Goal: Task Accomplishment & Management: Manage account settings

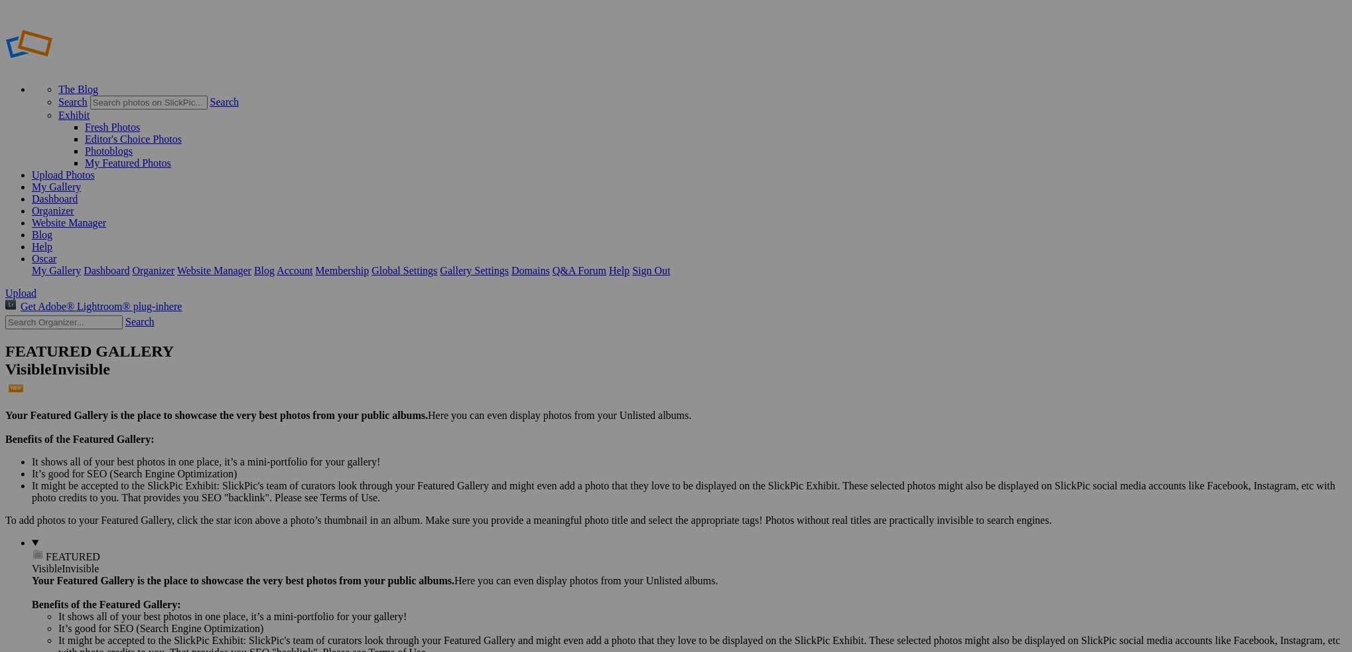
type input "2025 - Gali Funk"
click at [557, 392] on span "Create" at bounding box center [544, 397] width 28 height 11
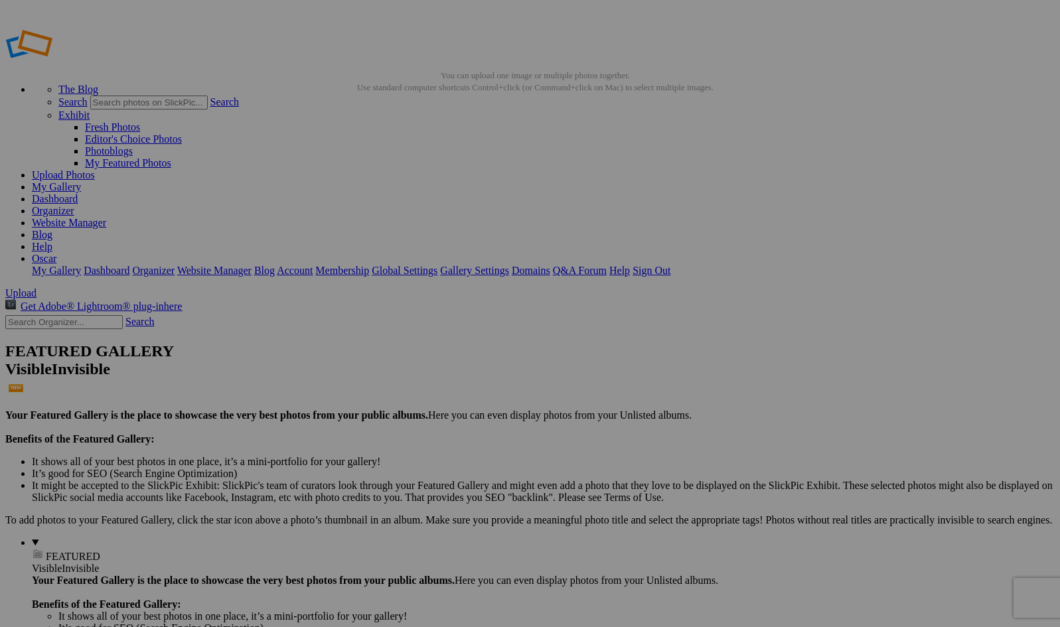
type input "2025-SMI-GaliFunk"
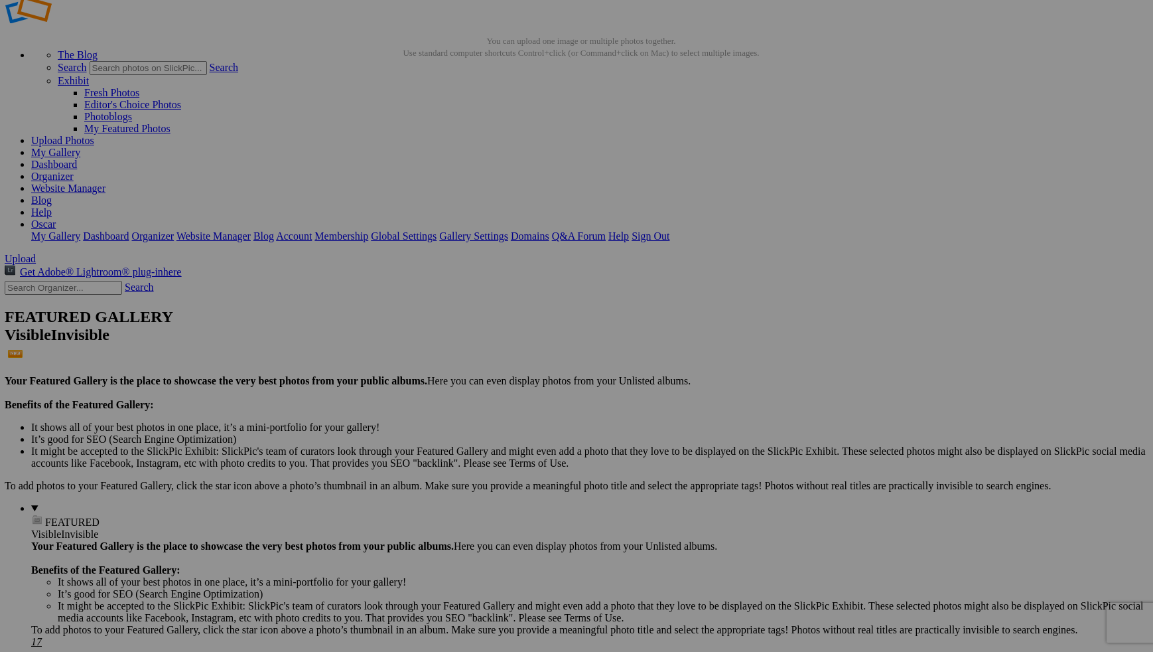
scroll to position [35, 0]
drag, startPoint x: 492, startPoint y: 179, endPoint x: 334, endPoint y: 177, distance: 158.6
drag, startPoint x: 855, startPoint y: 174, endPoint x: 464, endPoint y: 168, distance: 390.9
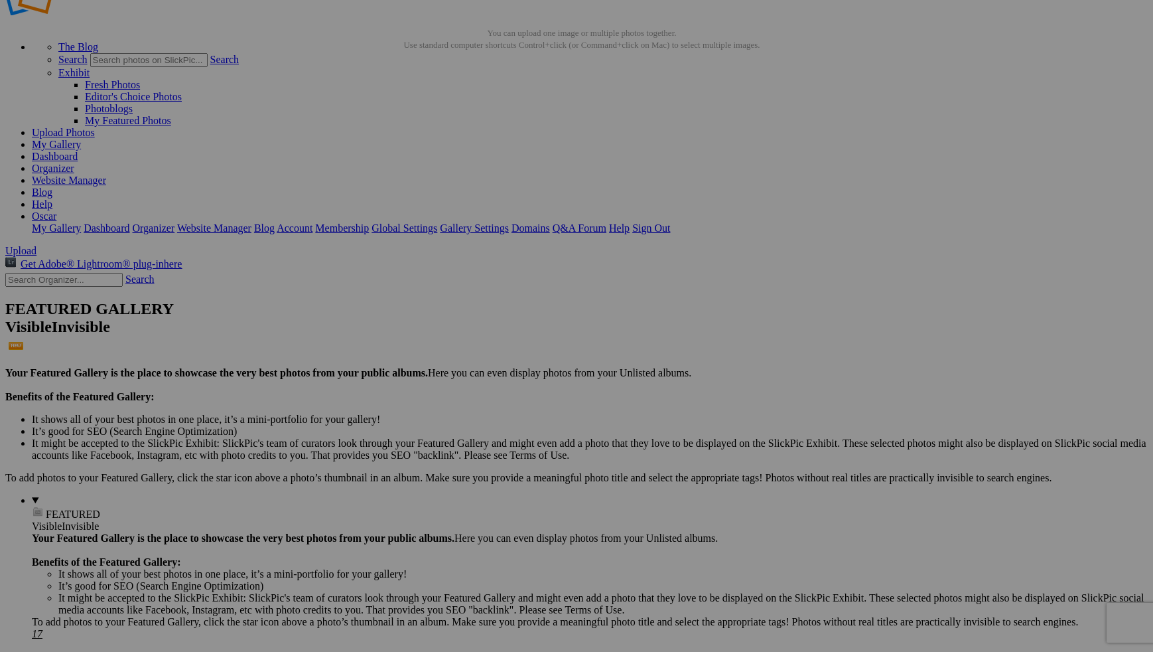
scroll to position [40, 0]
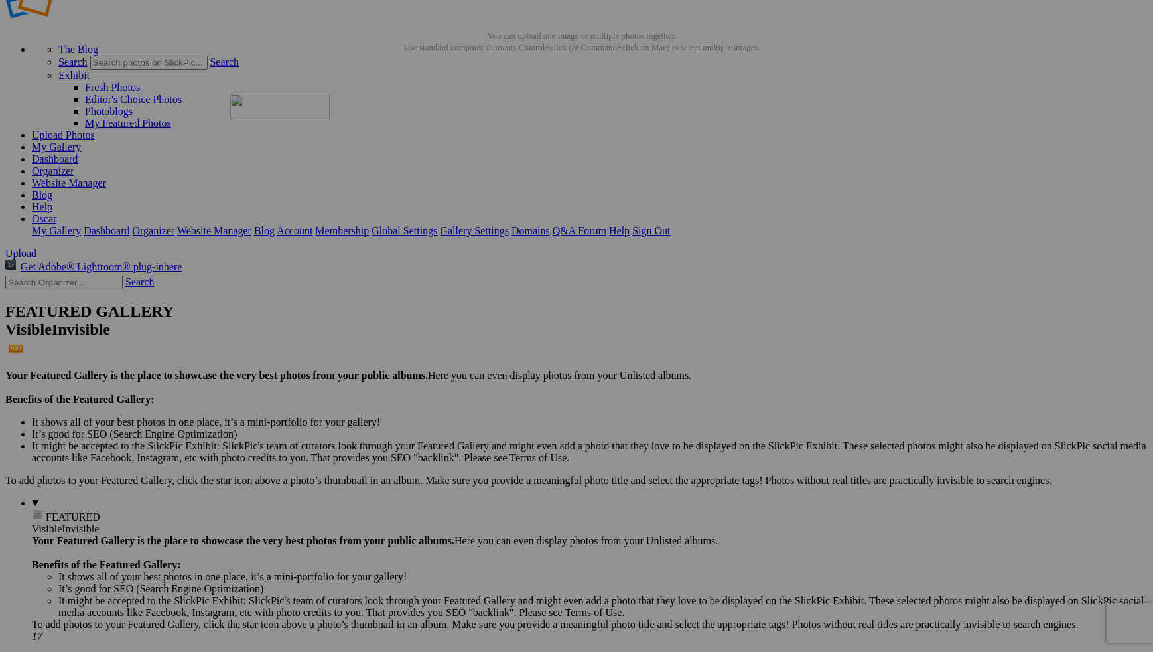
drag, startPoint x: 371, startPoint y: 356, endPoint x: 421, endPoint y: 209, distance: 154.9
drag, startPoint x: 262, startPoint y: 512, endPoint x: 517, endPoint y: 171, distance: 425.2
drag, startPoint x: 478, startPoint y: 192, endPoint x: 622, endPoint y: 183, distance: 143.6
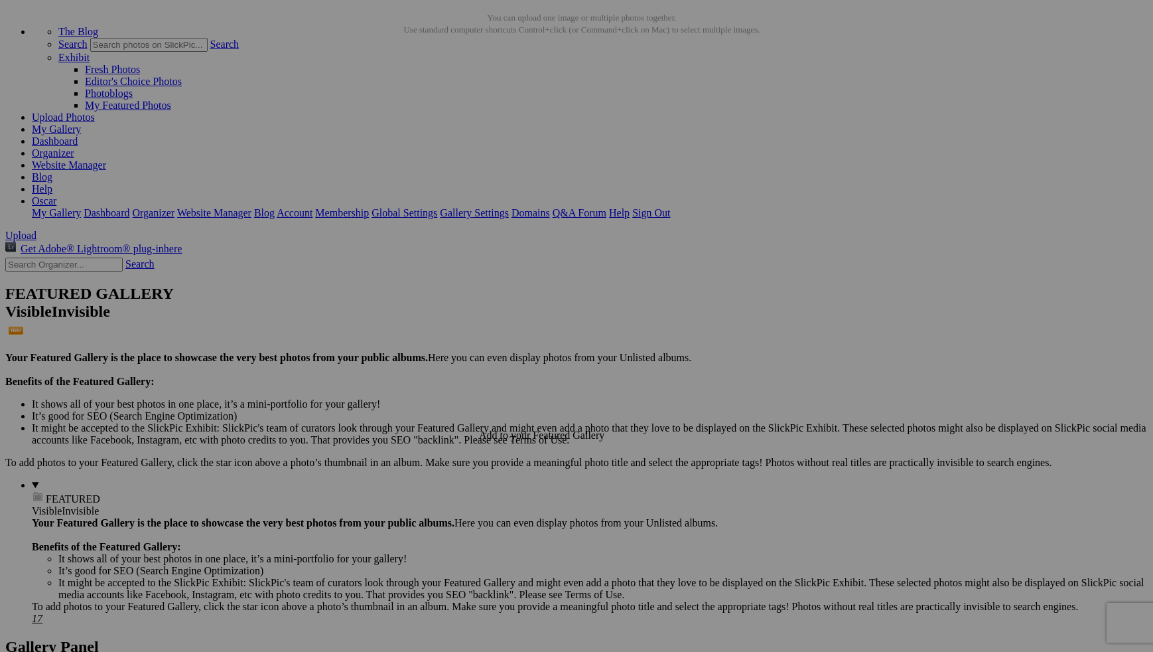
scroll to position [56, 0]
drag, startPoint x: 960, startPoint y: 502, endPoint x: 557, endPoint y: 166, distance: 524.9
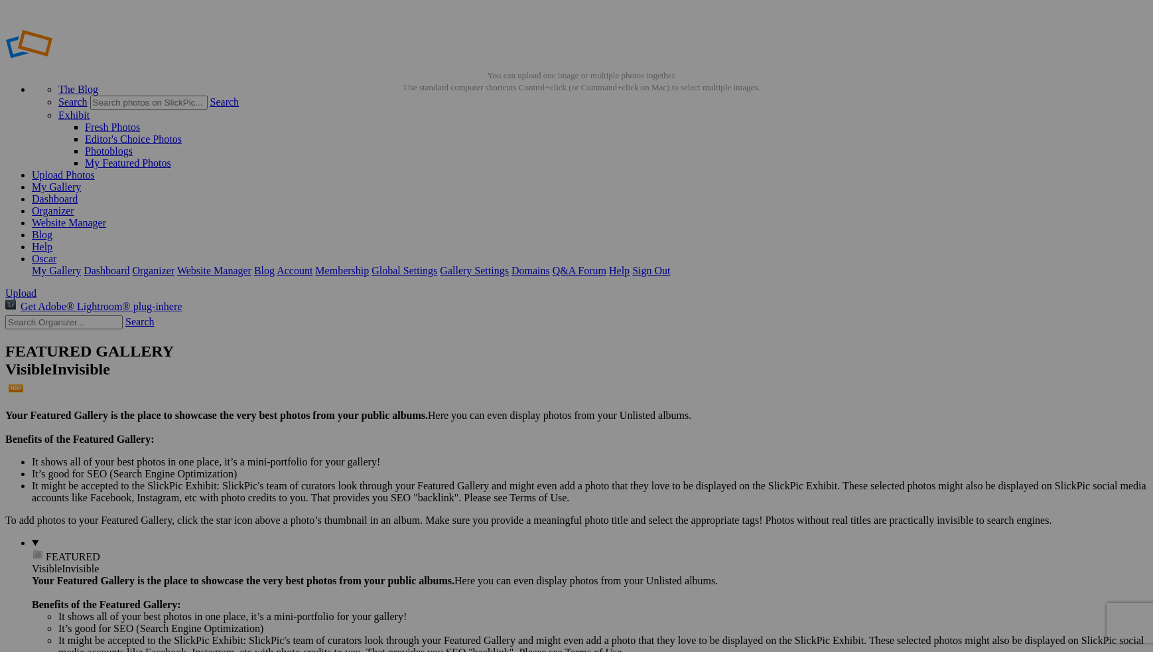
scroll to position [0, 0]
drag, startPoint x: 623, startPoint y: 202, endPoint x: 327, endPoint y: 182, distance: 296.6
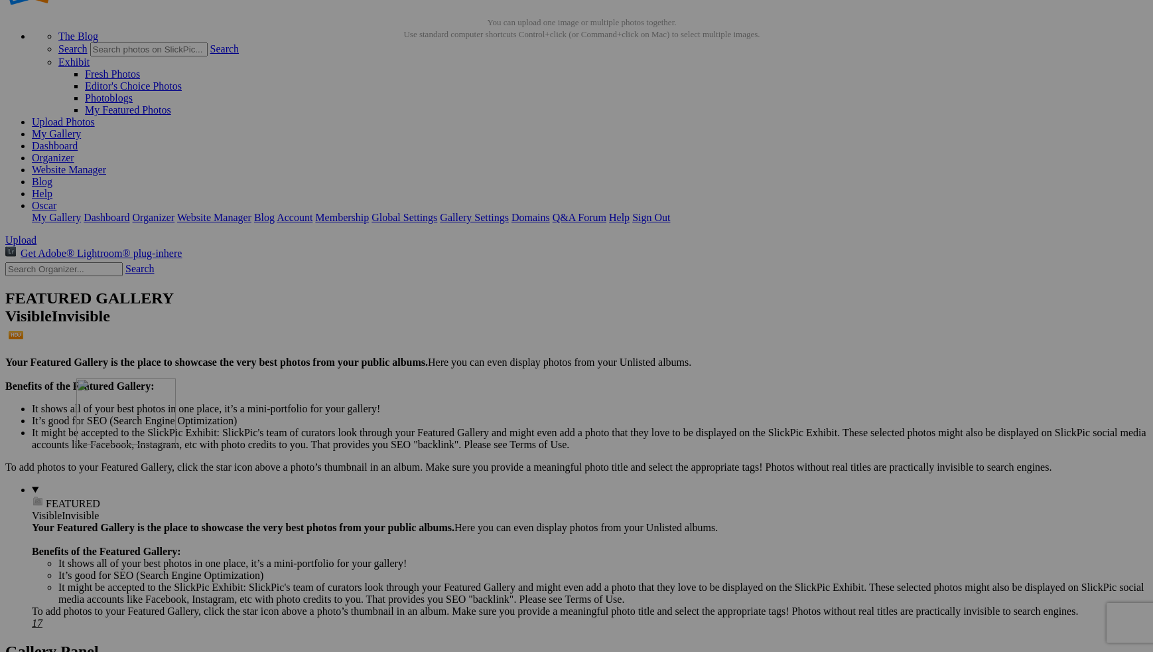
scroll to position [52, 0]
drag, startPoint x: 267, startPoint y: 494, endPoint x: 530, endPoint y: 178, distance: 411.3
drag, startPoint x: 1066, startPoint y: 336, endPoint x: 224, endPoint y: 326, distance: 842.1
drag, startPoint x: 597, startPoint y: 509, endPoint x: 328, endPoint y: 313, distance: 332.9
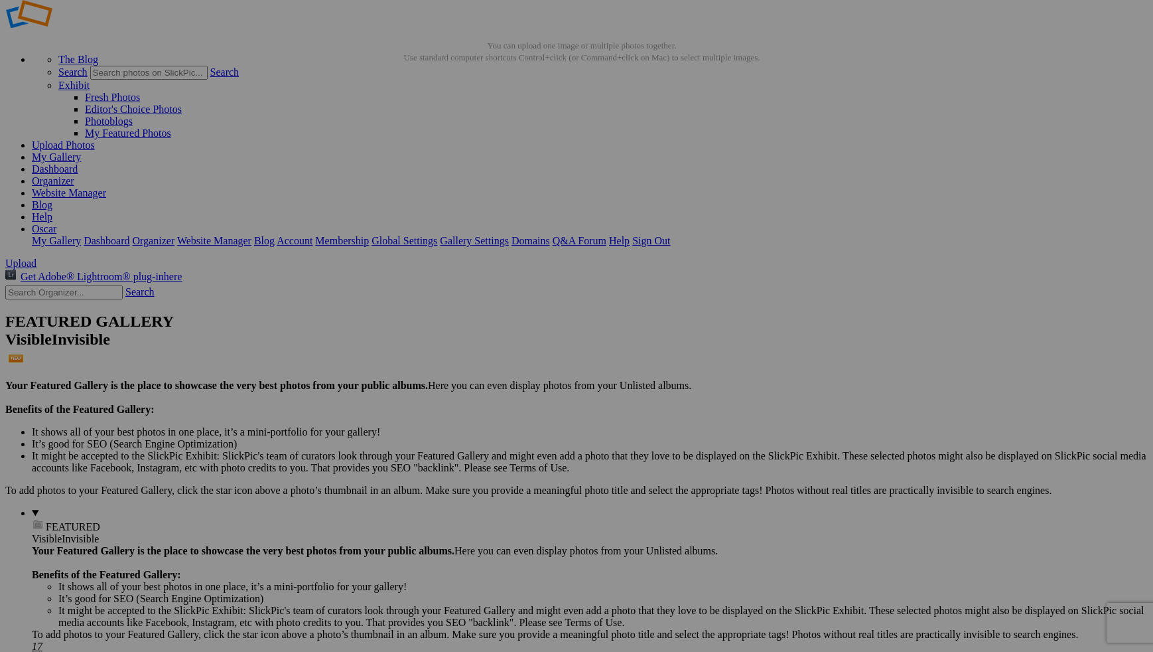
scroll to position [23, 0]
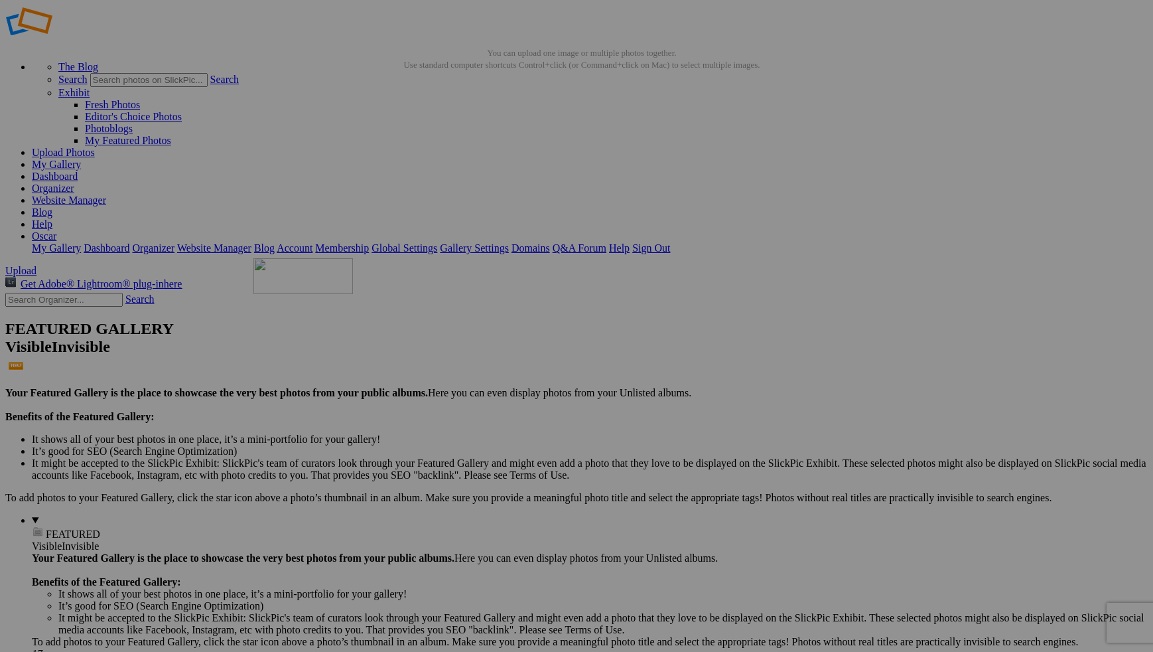
drag, startPoint x: 1074, startPoint y: 518, endPoint x: 445, endPoint y: 354, distance: 650.0
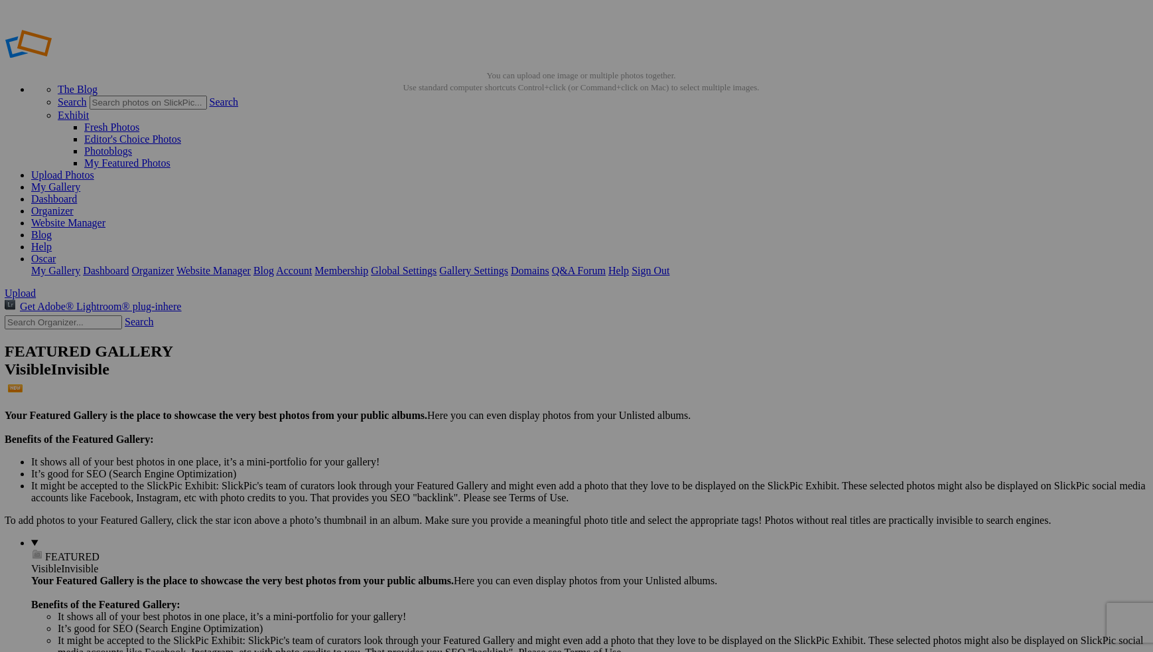
scroll to position [0, 0]
drag, startPoint x: 723, startPoint y: 368, endPoint x: 407, endPoint y: 355, distance: 315.5
drag, startPoint x: 380, startPoint y: 362, endPoint x: 507, endPoint y: 359, distance: 127.4
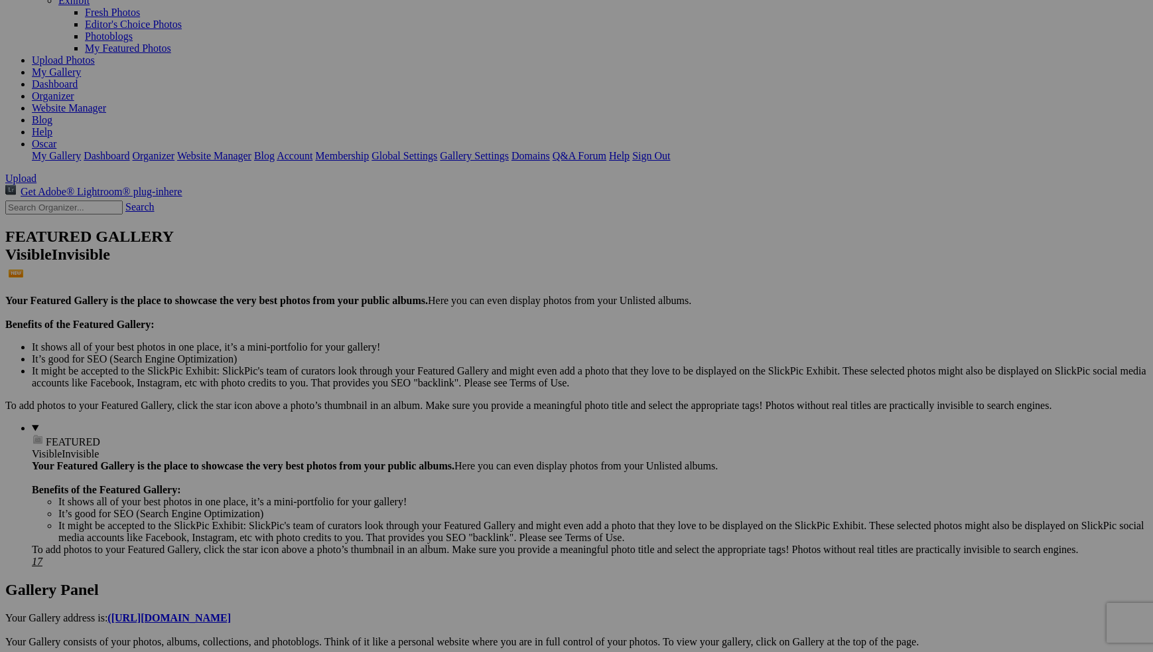
scroll to position [118, 0]
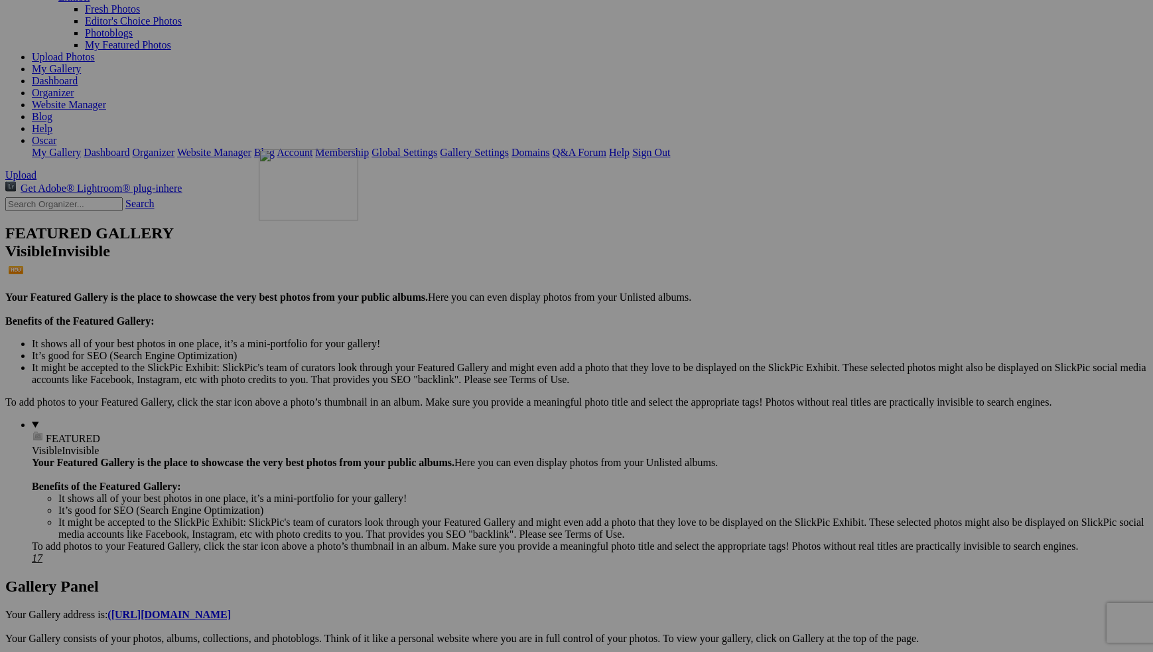
drag, startPoint x: 1064, startPoint y: 269, endPoint x: 442, endPoint y: 264, distance: 622.4
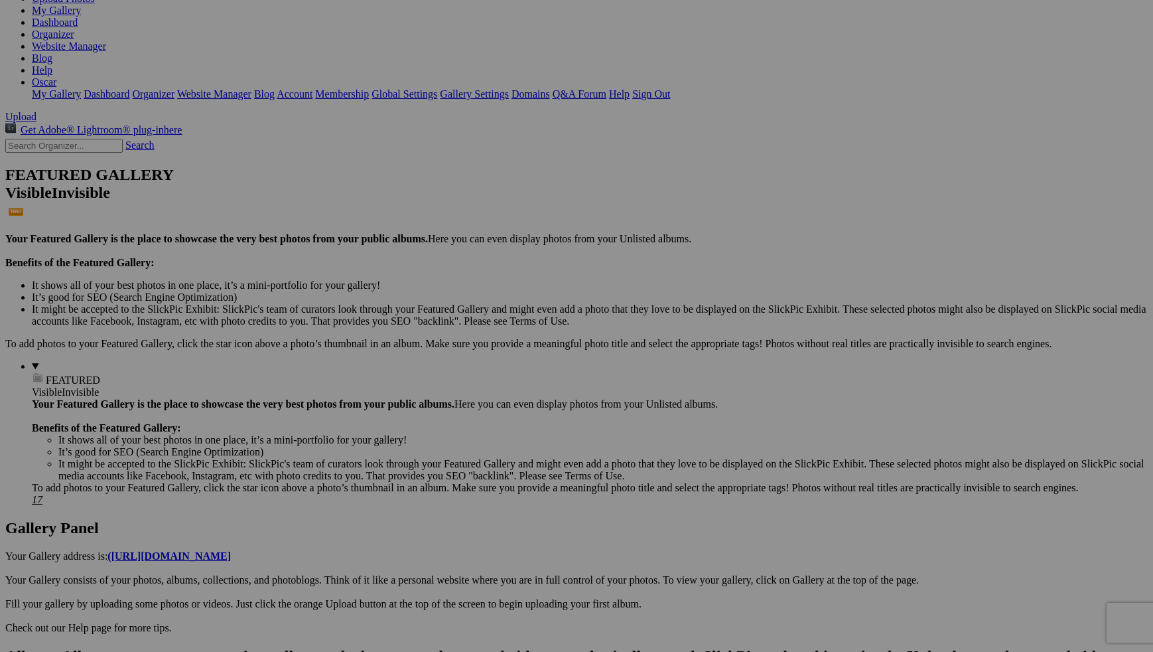
scroll to position [186, 0]
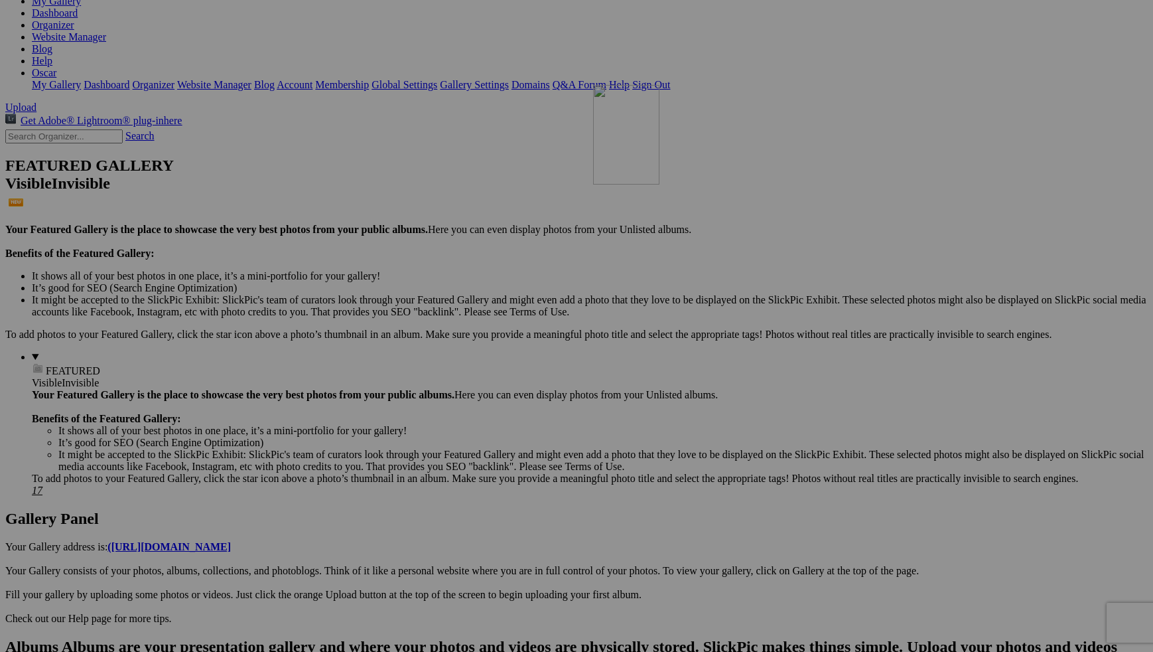
drag, startPoint x: 965, startPoint y: 206, endPoint x: 784, endPoint y: 200, distance: 181.2
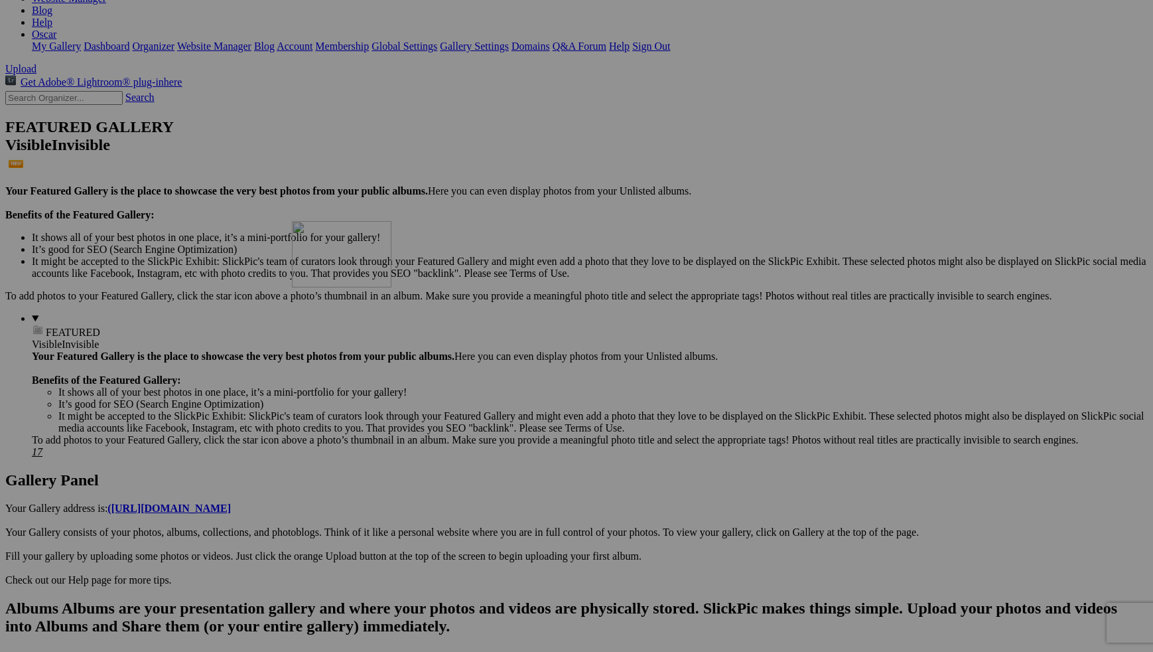
scroll to position [223, 0]
drag, startPoint x: 483, startPoint y: 337, endPoint x: 445, endPoint y: 199, distance: 143.1
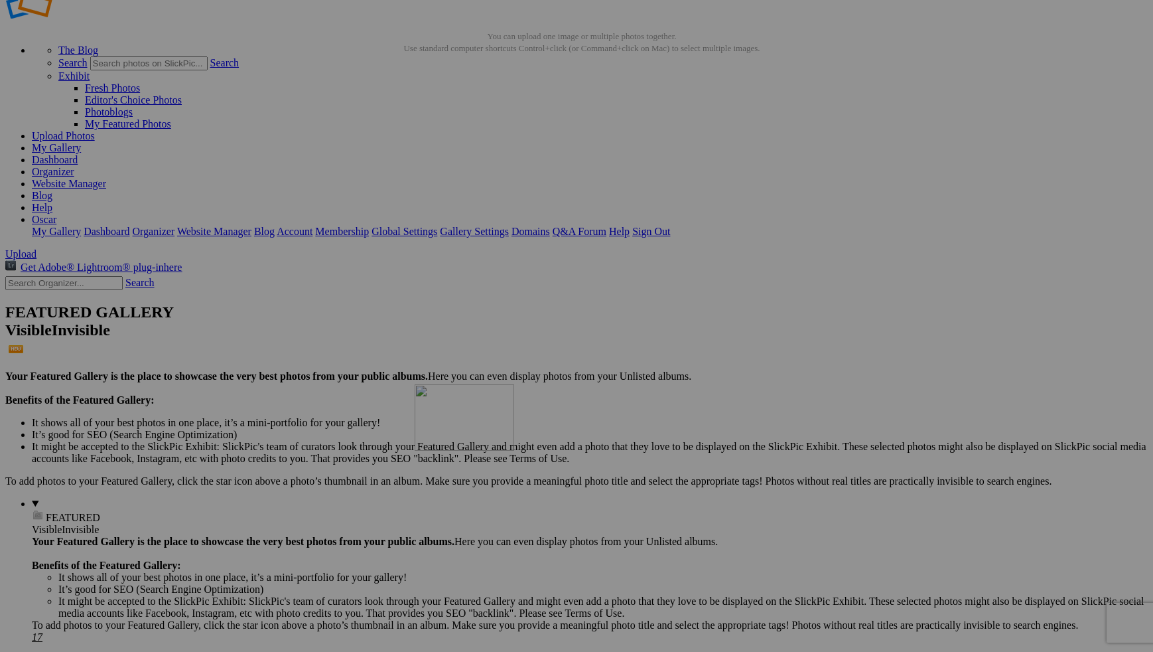
scroll to position [37, 0]
drag, startPoint x: 608, startPoint y: 504, endPoint x: 442, endPoint y: 197, distance: 348.6
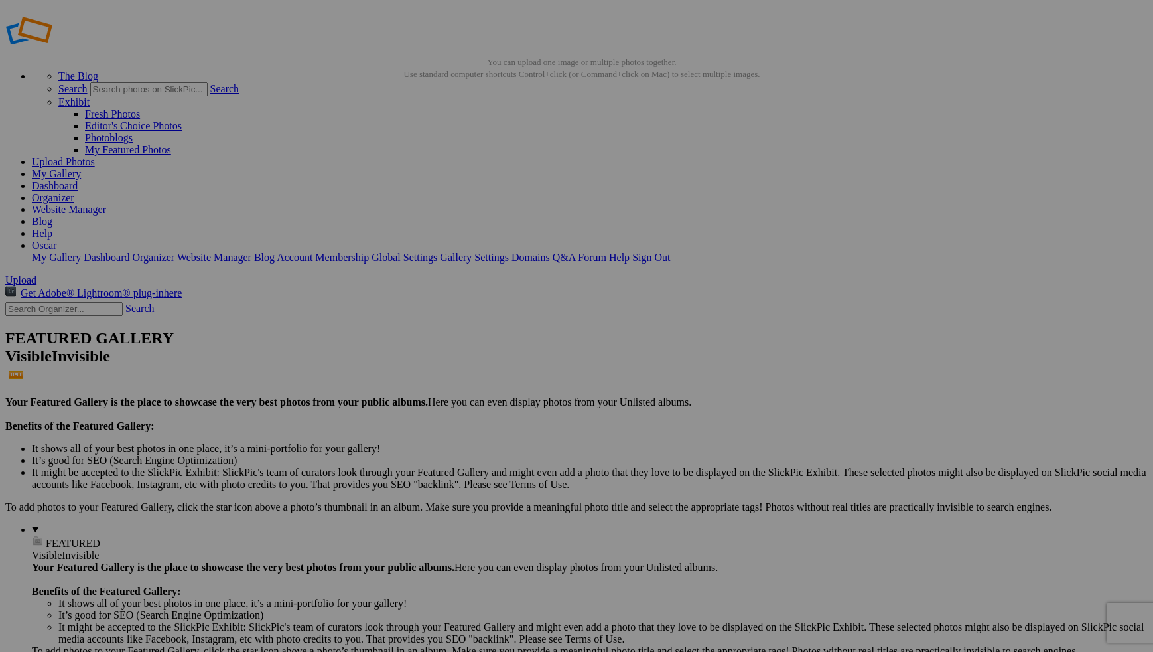
scroll to position [0, 0]
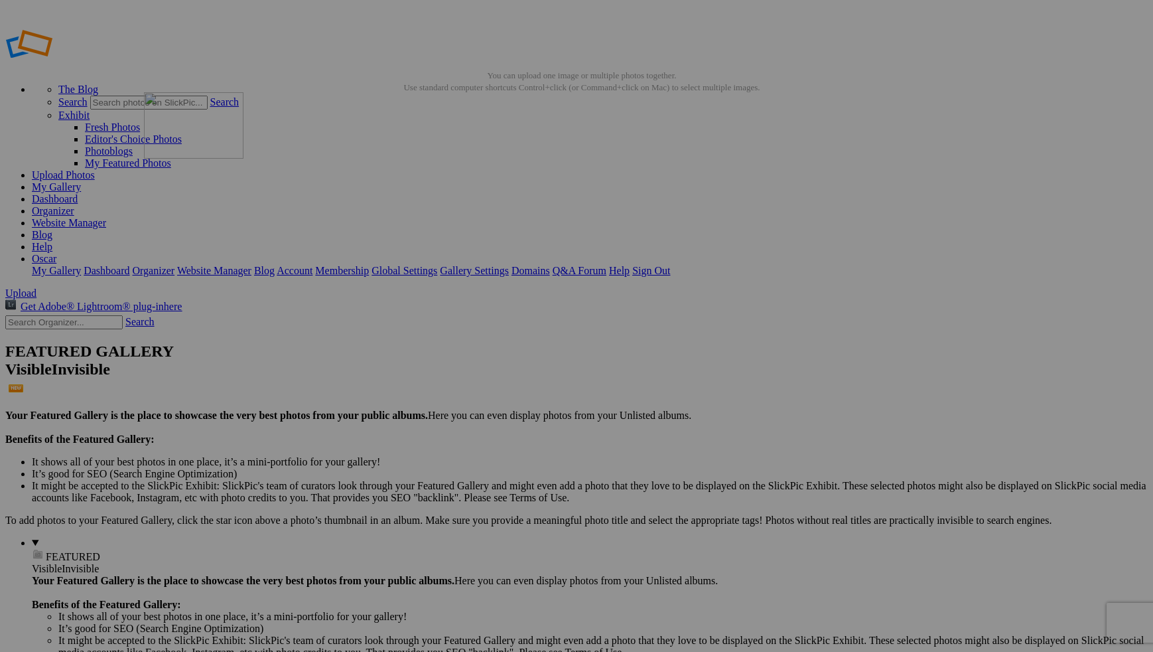
drag, startPoint x: 496, startPoint y: 206, endPoint x: 335, endPoint y: 188, distance: 162.2
drag, startPoint x: 363, startPoint y: 373, endPoint x: 756, endPoint y: 515, distance: 418.3
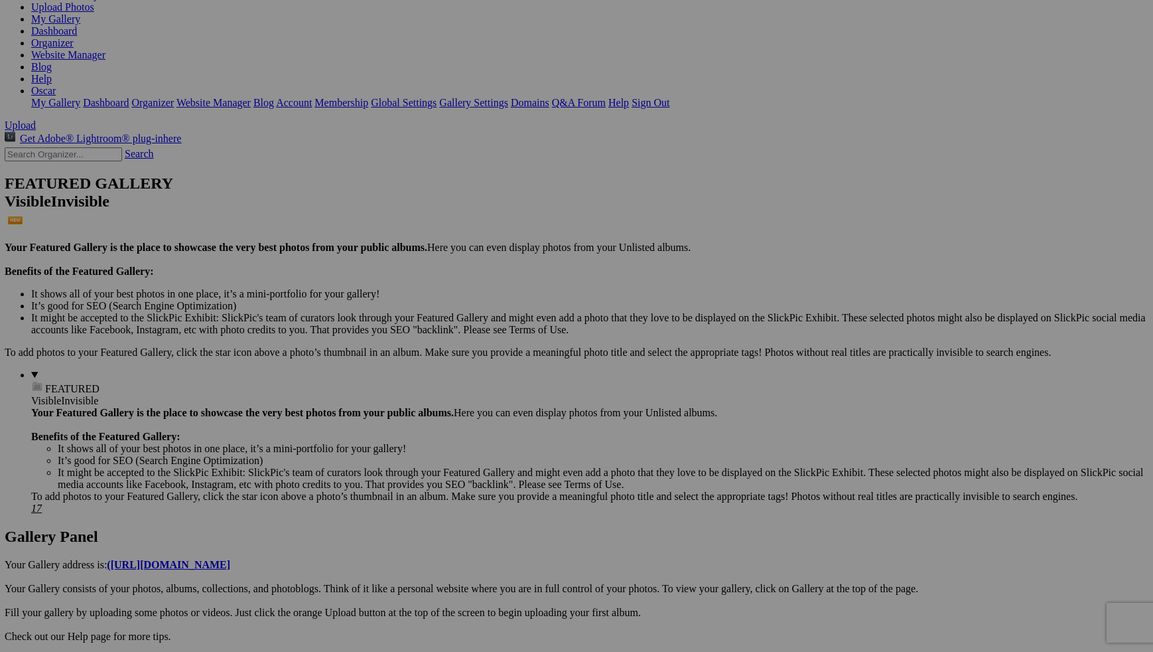
scroll to position [168, 0]
drag, startPoint x: 362, startPoint y: 396, endPoint x: 610, endPoint y: 520, distance: 277.2
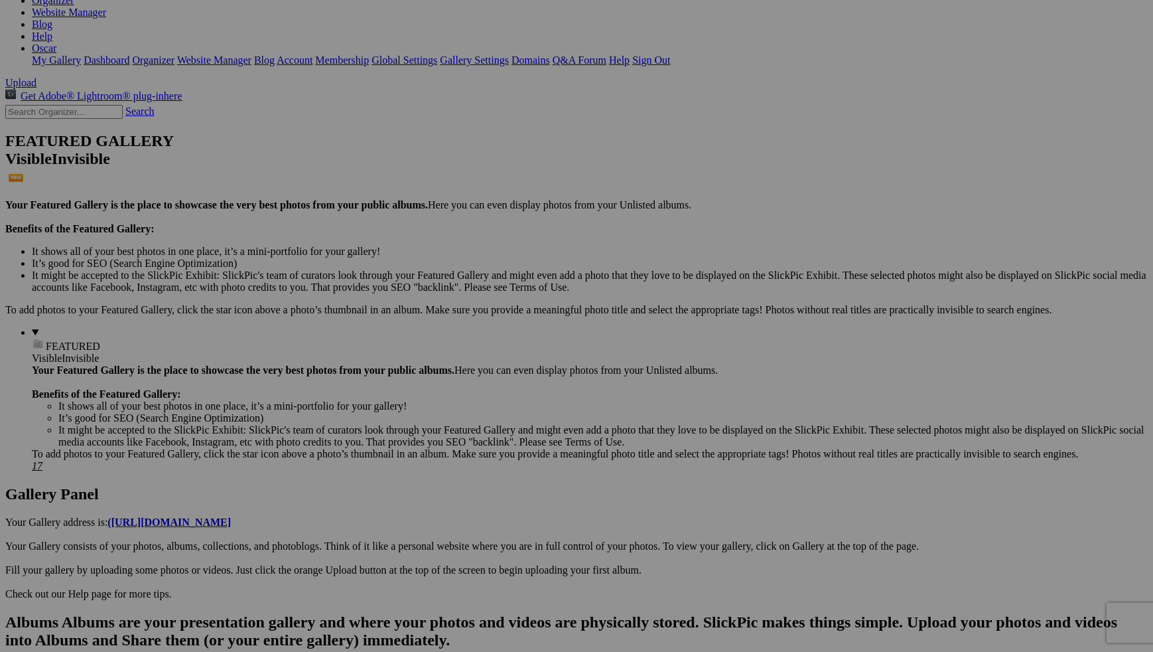
scroll to position [213, 0]
drag, startPoint x: 484, startPoint y: 348, endPoint x: 339, endPoint y: 332, distance: 145.5
drag, startPoint x: 818, startPoint y: 340, endPoint x: 685, endPoint y: 337, distance: 133.4
drag, startPoint x: 1077, startPoint y: 338, endPoint x: 918, endPoint y: 338, distance: 158.6
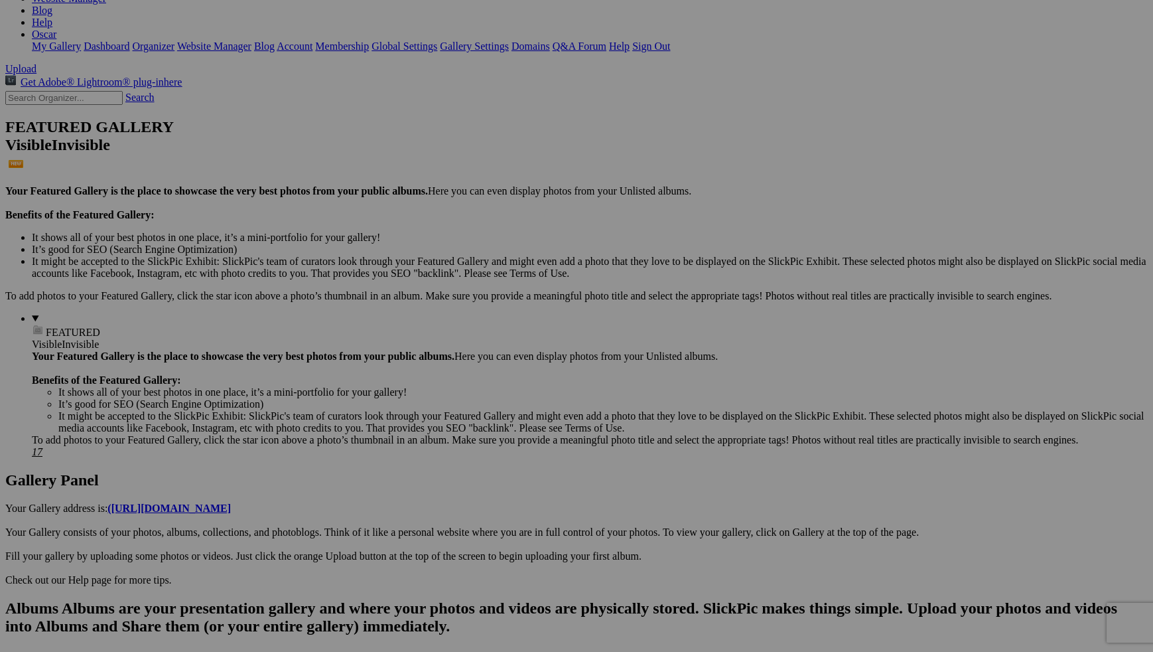
scroll to position [223, 0]
drag, startPoint x: 265, startPoint y: 494, endPoint x: 626, endPoint y: 330, distance: 396.8
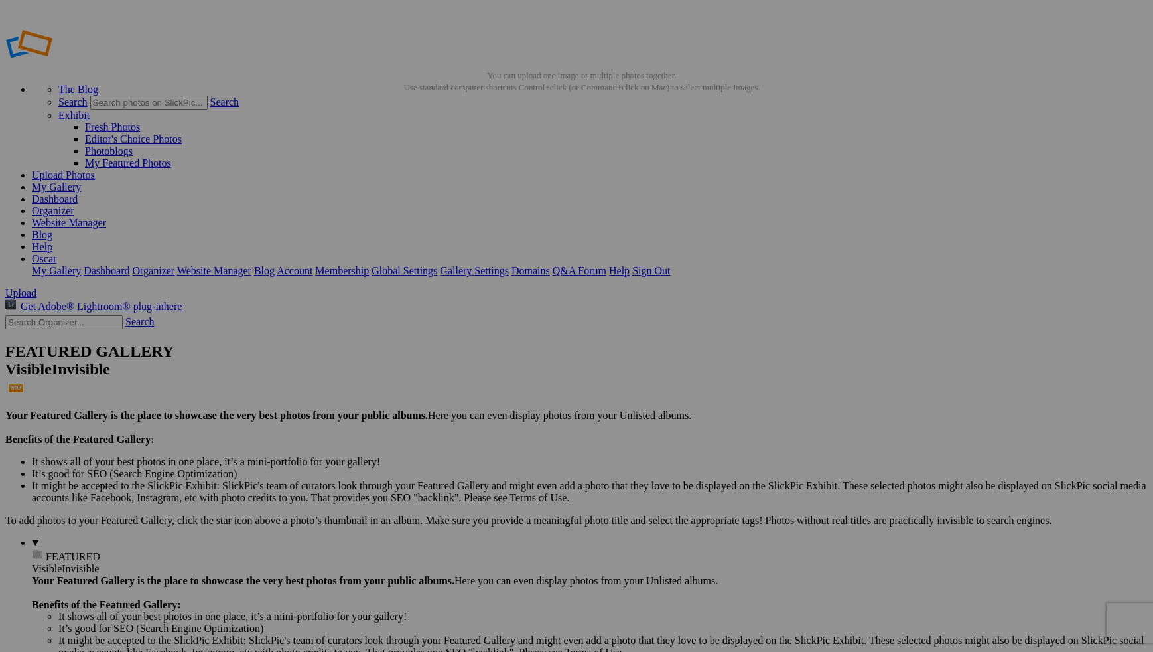
scroll to position [0, 0]
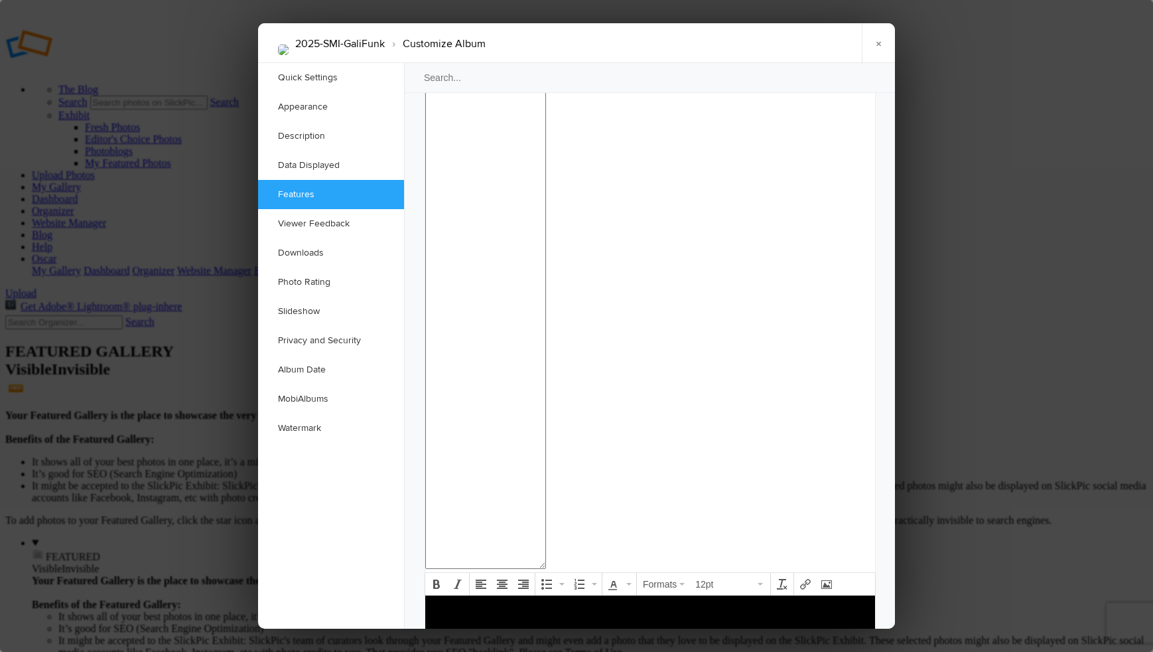
scroll to position [1226, 0]
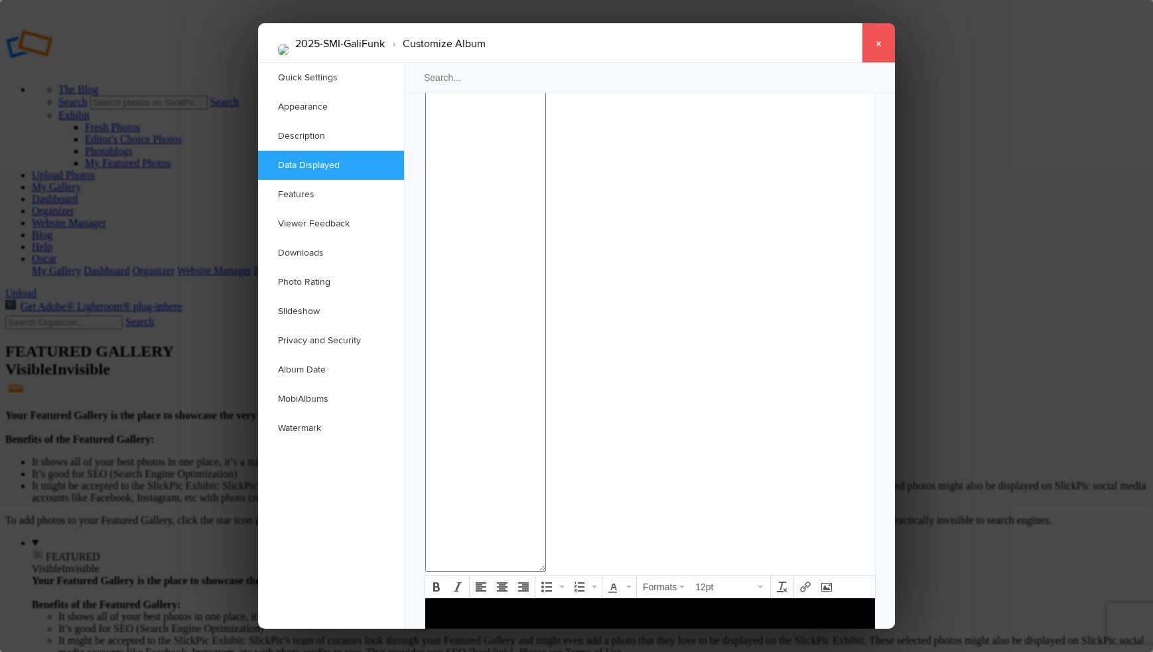
click at [881, 44] on link "×" at bounding box center [878, 43] width 33 height 40
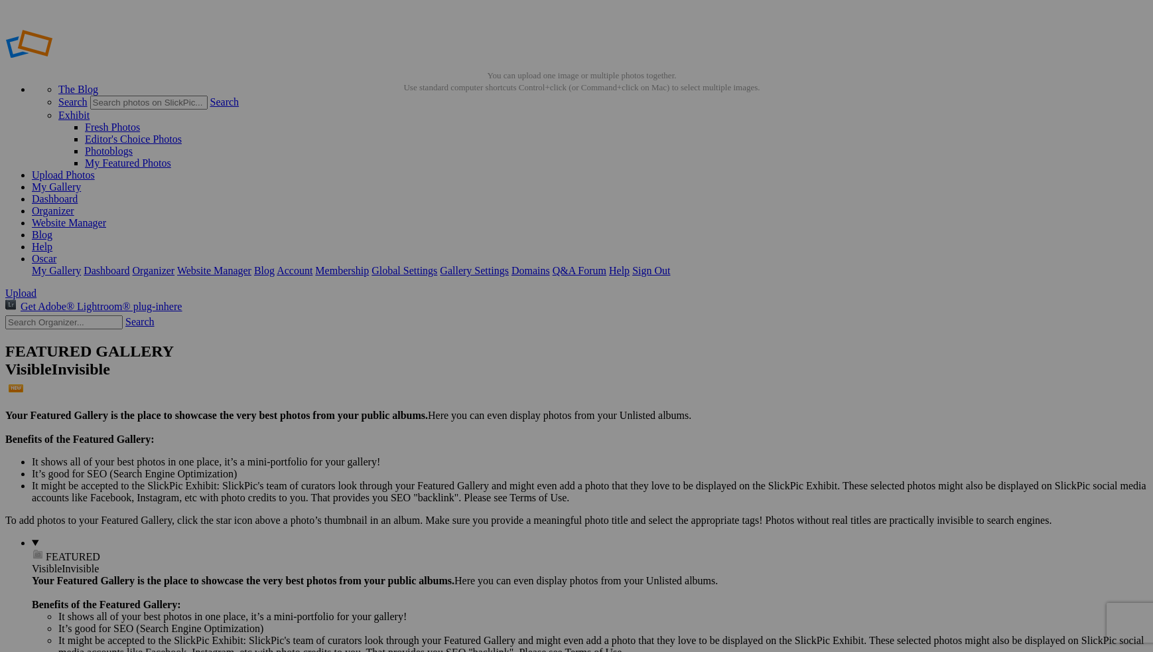
click at [468, 375] on span "Close" at bounding box center [456, 377] width 24 height 11
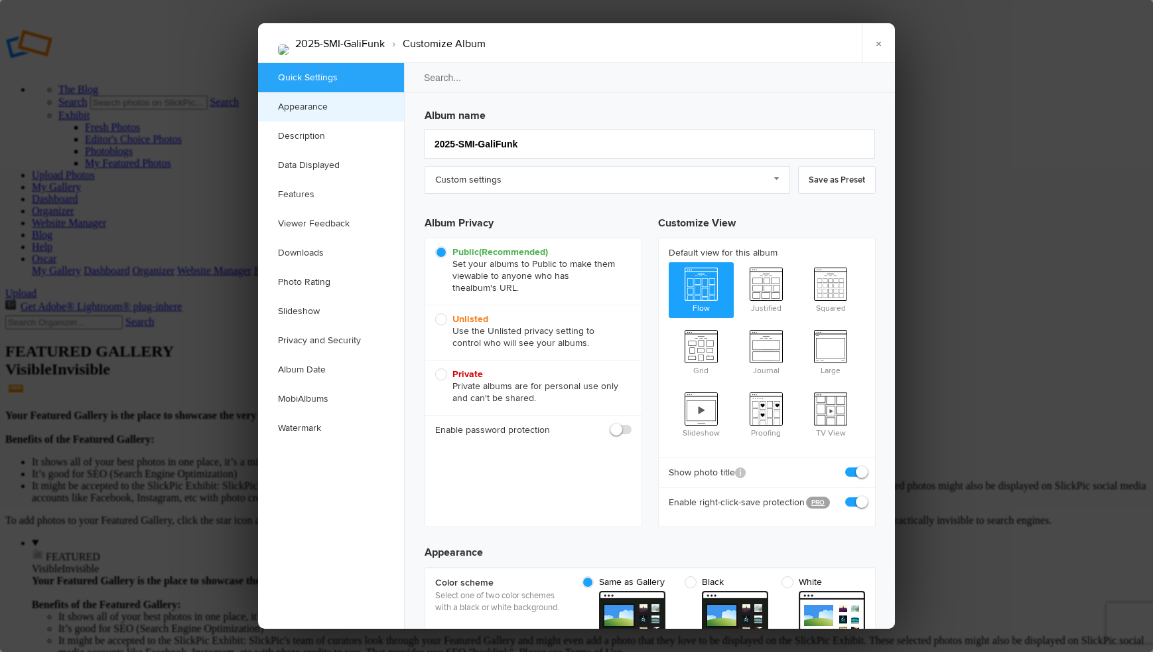
scroll to position [0, 0]
click at [314, 425] on link "Watermark" at bounding box center [331, 427] width 146 height 29
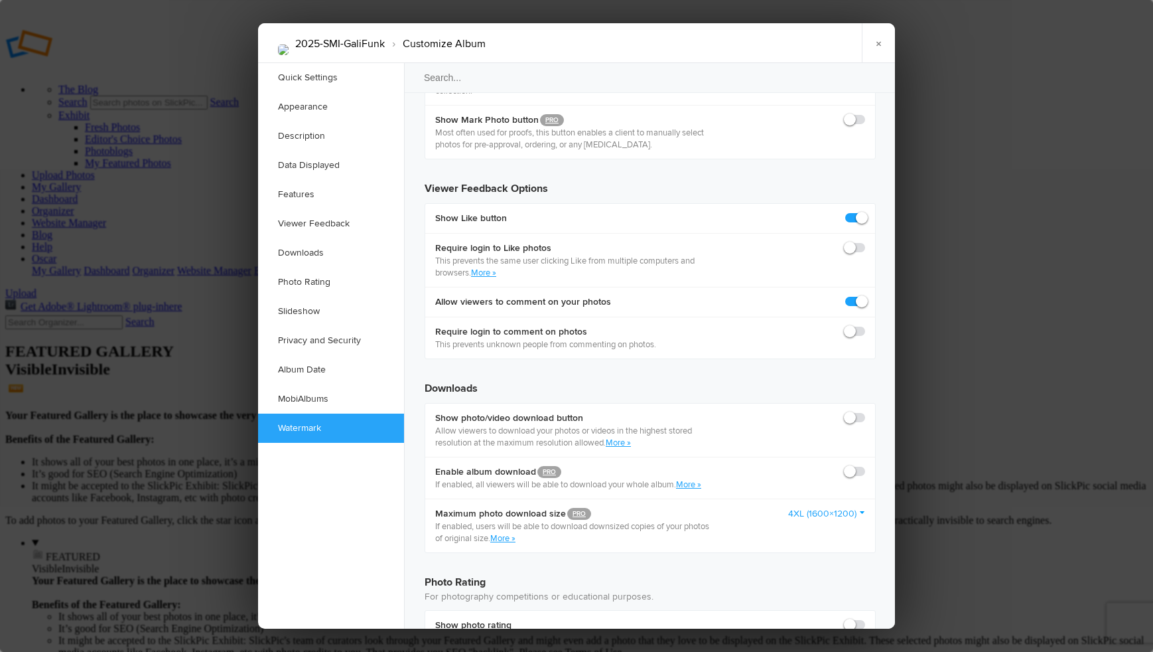
scroll to position [2804, 0]
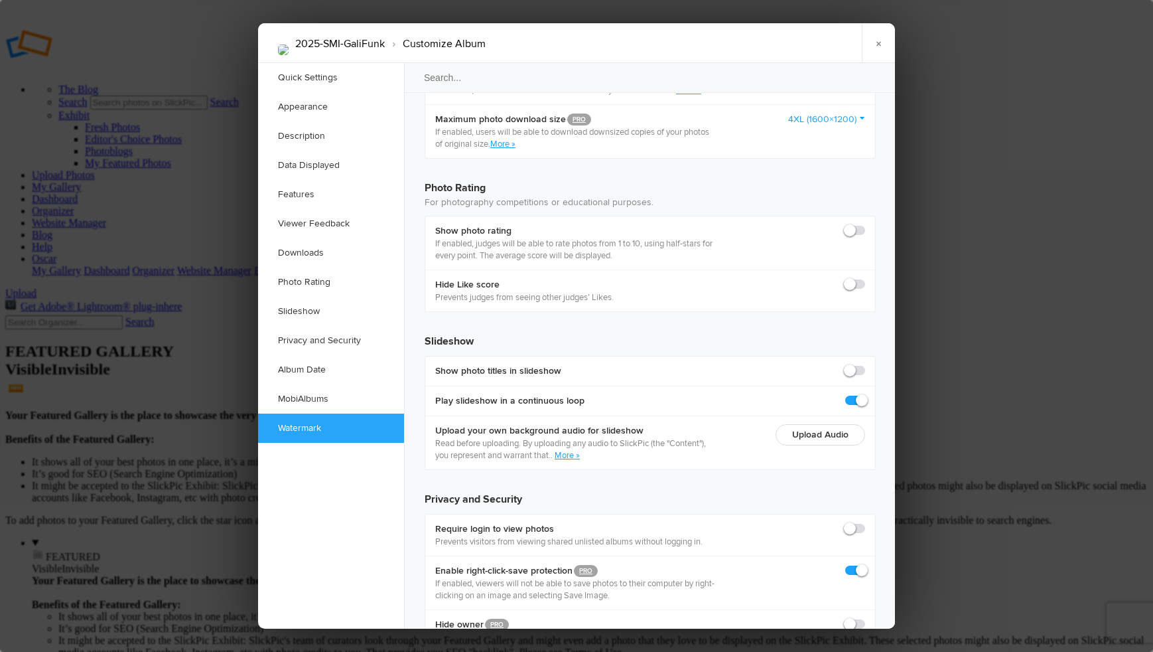
checkbox input "true"
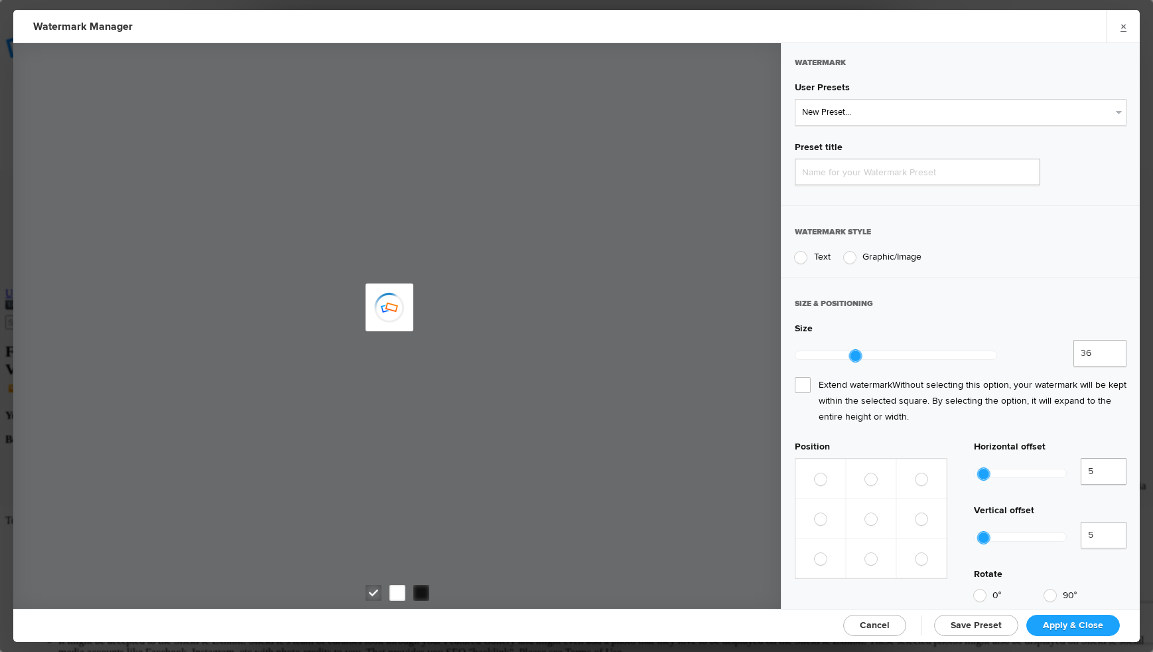
type input "Watermark-01/09/2025"
radio input "true"
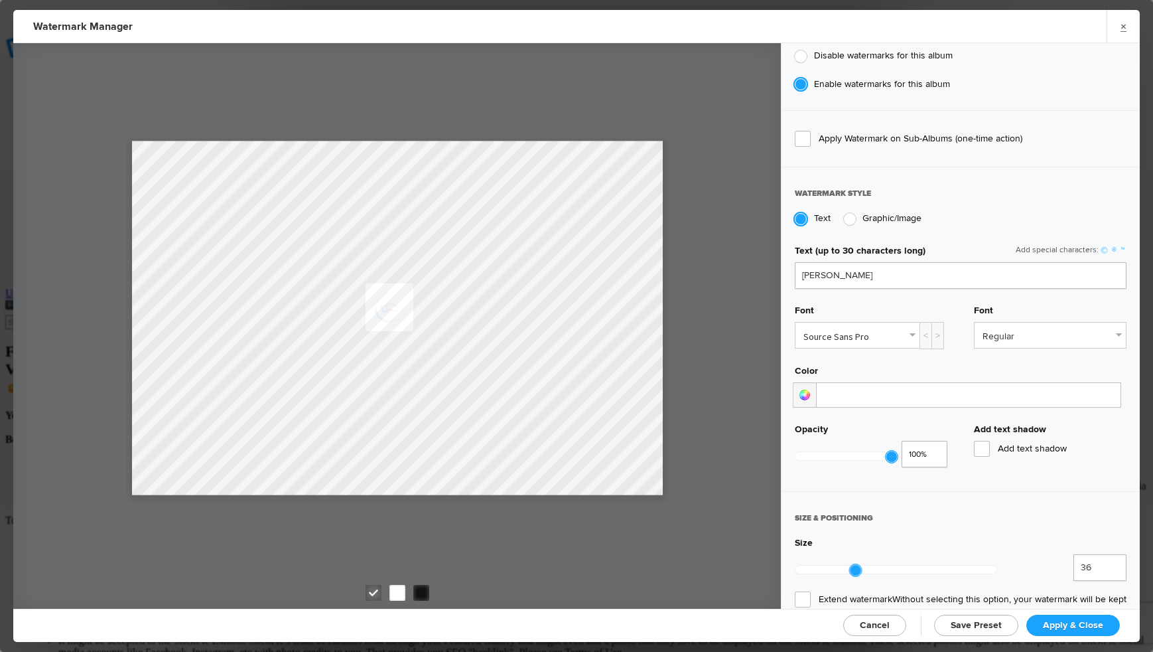
scroll to position [177, 0]
click at [885, 271] on input "Oscar Flint" at bounding box center [961, 274] width 332 height 27
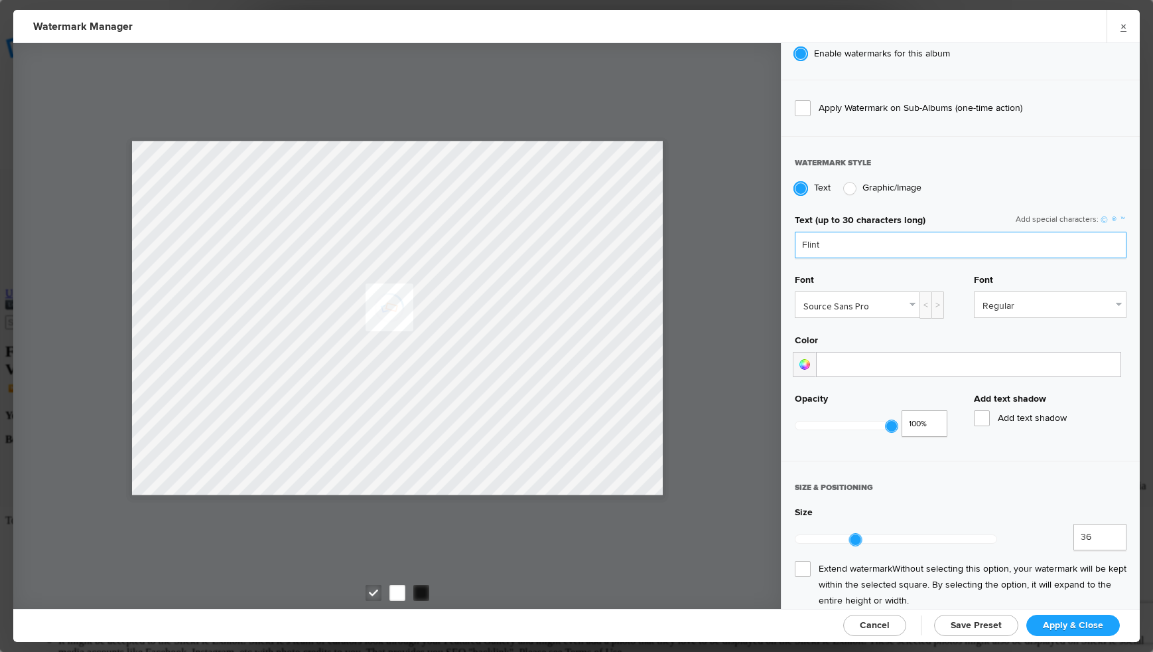
scroll to position [208, 0]
type input "Flint"
click at [1059, 299] on link "Regular" at bounding box center [1050, 303] width 151 height 25
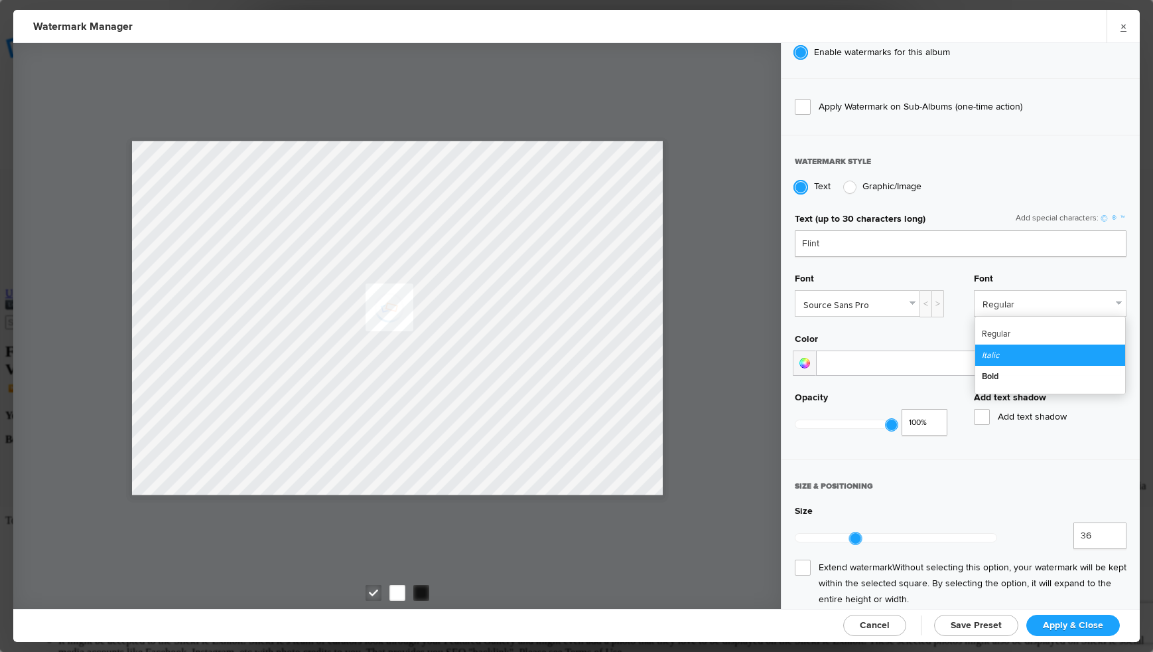
click at [997, 352] on link "Italic" at bounding box center [1050, 354] width 150 height 21
click at [1059, 297] on link "Italic" at bounding box center [1050, 303] width 151 height 25
click at [991, 334] on link "Regular" at bounding box center [1050, 333] width 150 height 21
click at [982, 411] on span "Add text shadow" at bounding box center [1050, 417] width 153 height 16
click at [0, 0] on input "Add text shadow" at bounding box center [0, 0] width 0 height 0
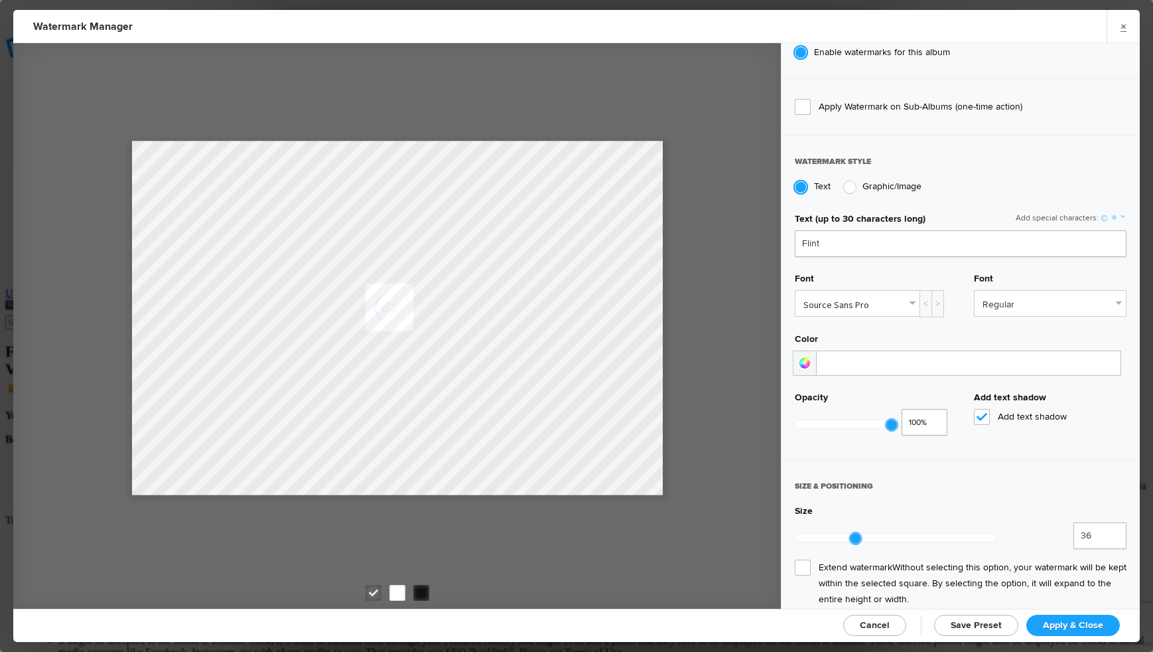
click at [982, 411] on span "Add text shadow" at bounding box center [1050, 417] width 153 height 16
click at [0, 0] on input "Add text shadow" at bounding box center [0, 0] width 0 height 0
click at [982, 409] on span "Add text shadow" at bounding box center [1050, 417] width 153 height 16
click at [0, 0] on input "Add text shadow" at bounding box center [0, 0] width 0 height 0
click at [982, 409] on span "Add text shadow" at bounding box center [1050, 417] width 153 height 16
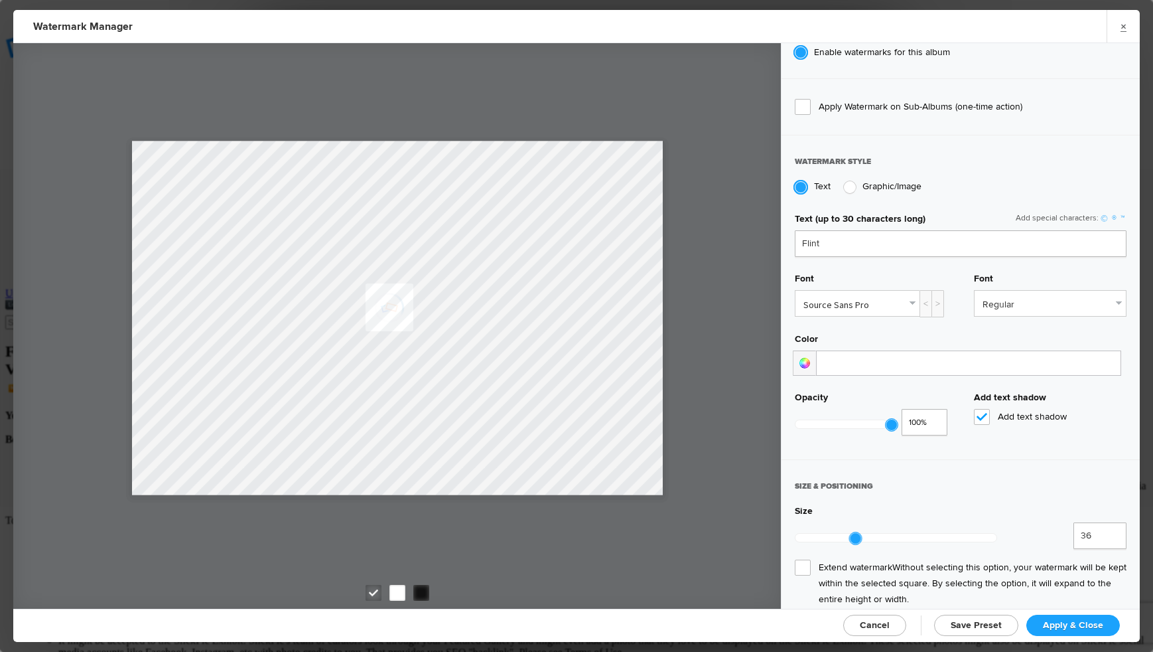
click at [0, 0] on input "Add text shadow" at bounding box center [0, 0] width 0 height 0
click at [935, 421] on input "0.99" at bounding box center [925, 422] width 46 height 27
type input "0.47"
drag, startPoint x: 892, startPoint y: 420, endPoint x: 844, endPoint y: 421, distance: 47.8
click at [844, 421] on div at bounding box center [843, 425] width 12 height 12
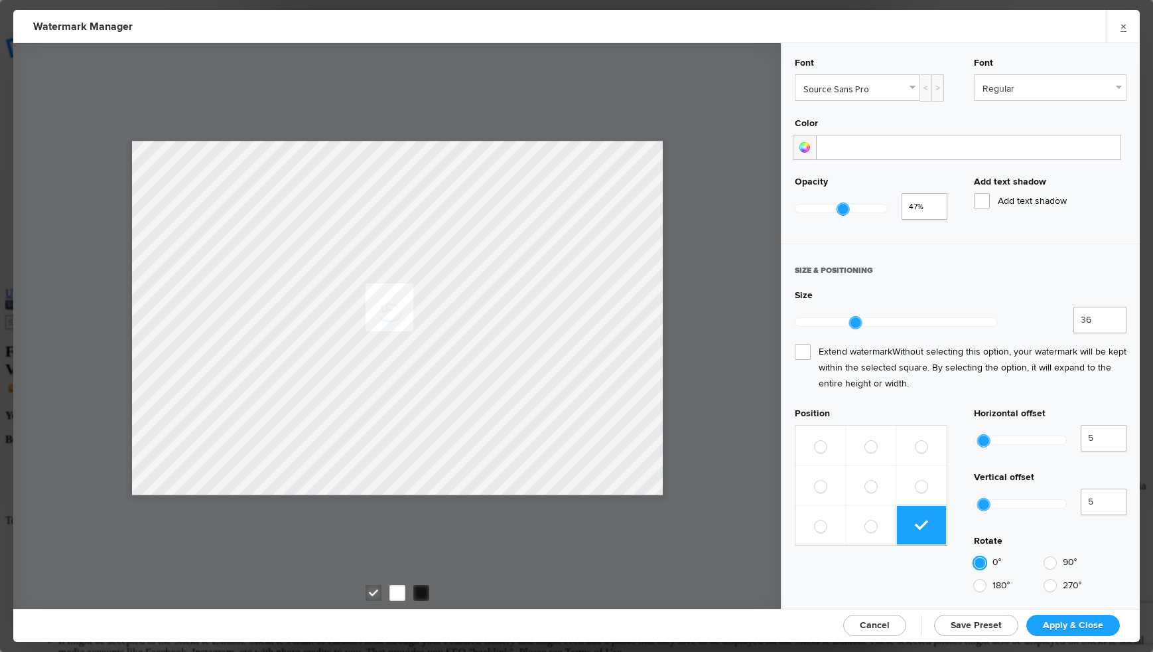
scroll to position [429, 0]
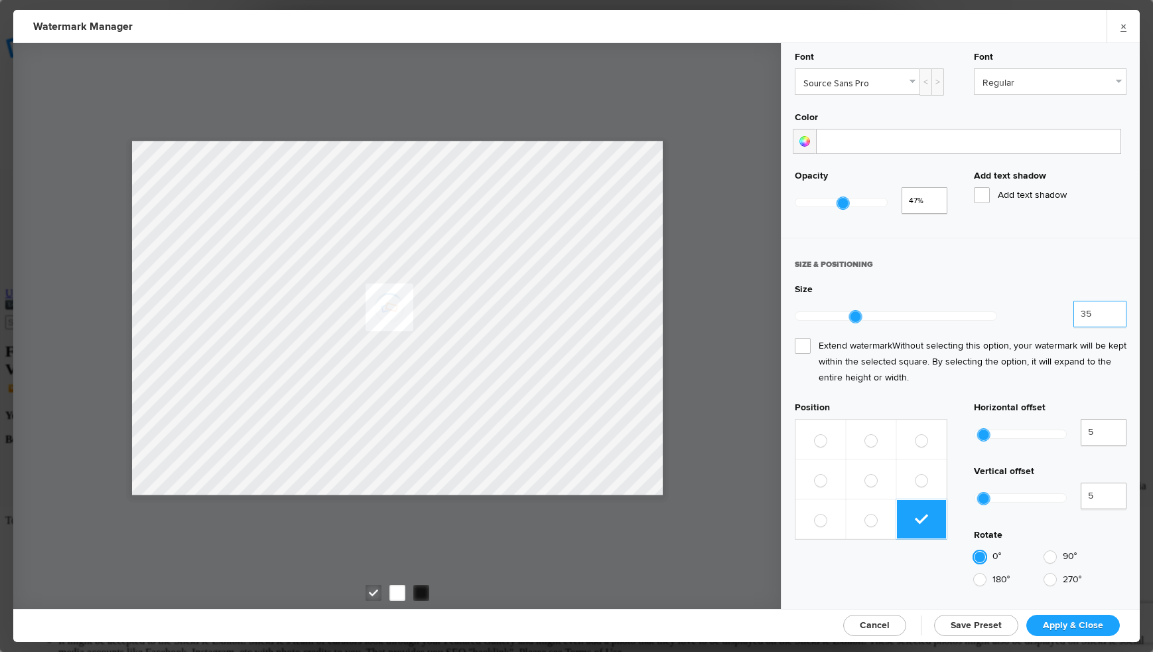
click at [1059, 310] on input "35" at bounding box center [1100, 314] width 53 height 27
click at [1059, 310] on input "34" at bounding box center [1100, 314] width 53 height 27
click at [1059, 310] on input "33" at bounding box center [1100, 314] width 53 height 27
click at [1059, 310] on input "32" at bounding box center [1100, 314] width 53 height 27
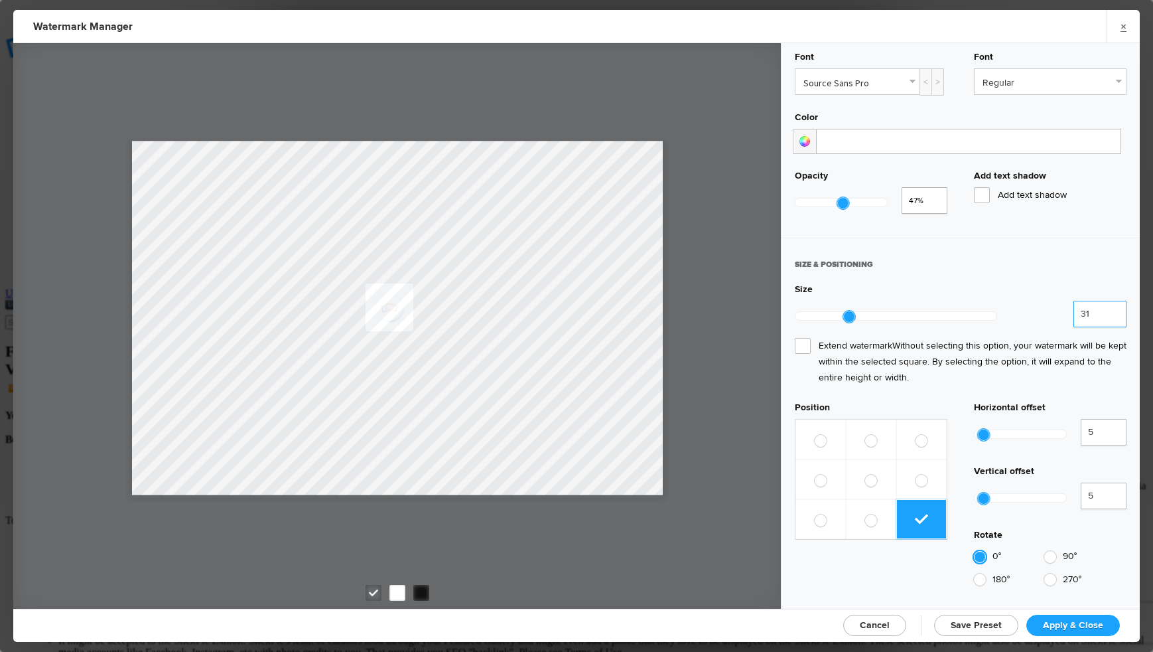
click at [1059, 310] on input "31" at bounding box center [1100, 314] width 53 height 27
click at [1059, 310] on input "23" at bounding box center [1100, 314] width 53 height 27
click at [1059, 310] on input "22" at bounding box center [1100, 314] width 53 height 27
click at [1059, 310] on input "21" at bounding box center [1100, 314] width 53 height 27
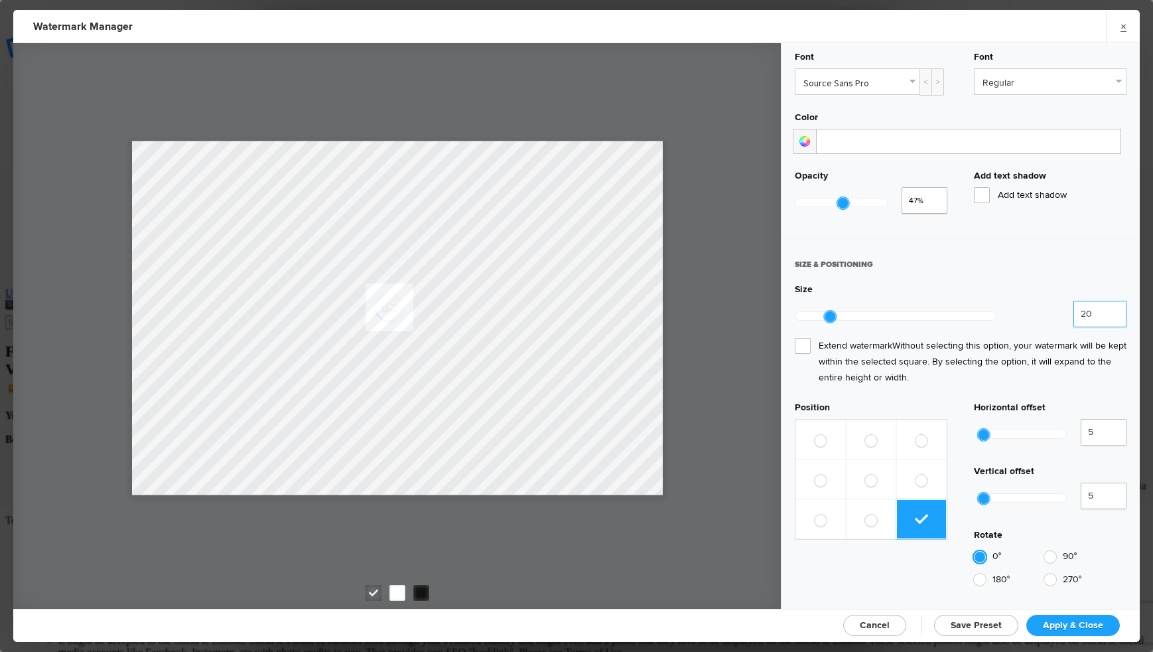
click at [1059, 310] on input "20" at bounding box center [1100, 314] width 53 height 27
type input "19"
click at [1059, 310] on input "19" at bounding box center [1100, 314] width 53 height 27
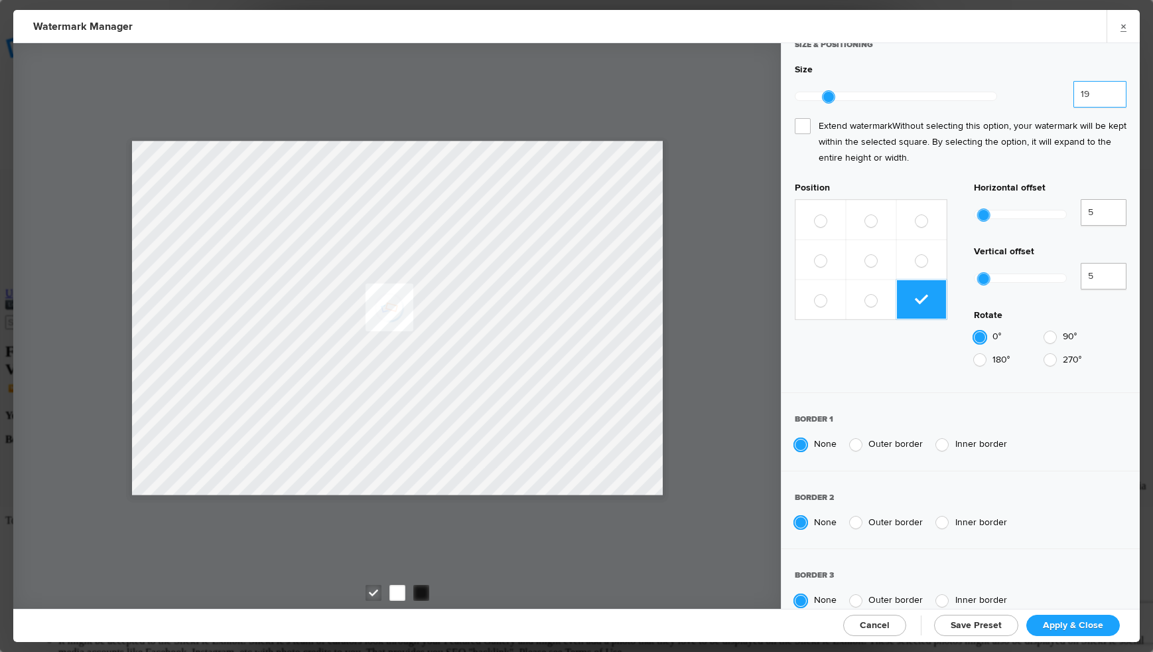
scroll to position [648, 0]
click at [1059, 622] on span "Apply & Close" at bounding box center [1073, 624] width 60 height 11
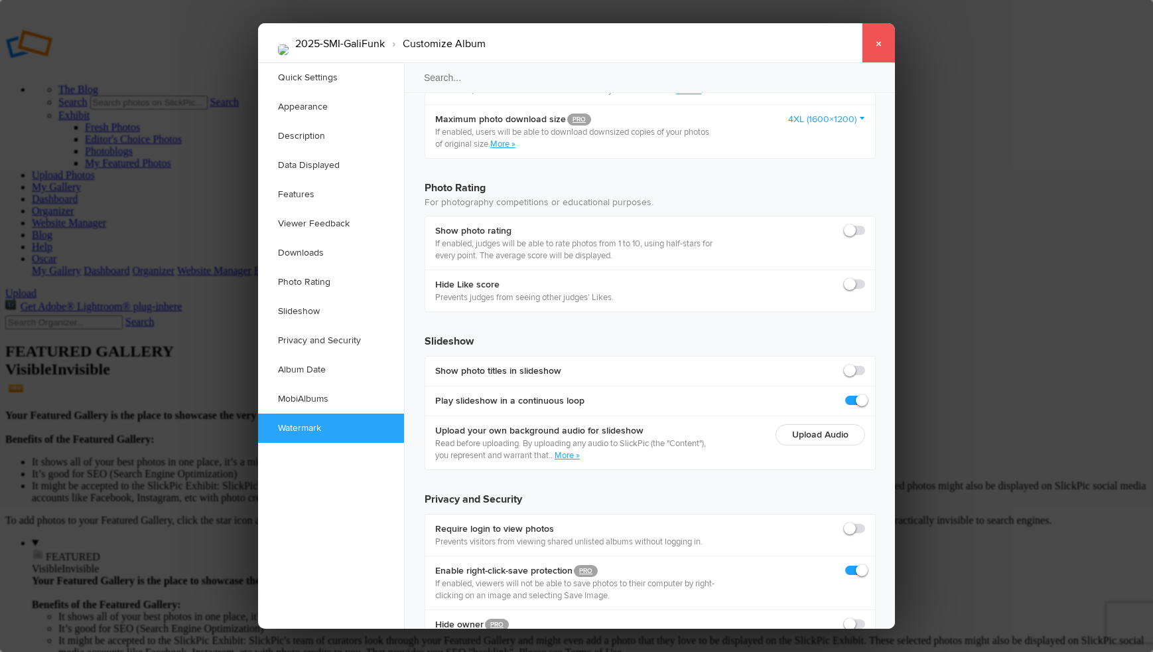
click at [882, 43] on link "×" at bounding box center [878, 43] width 33 height 40
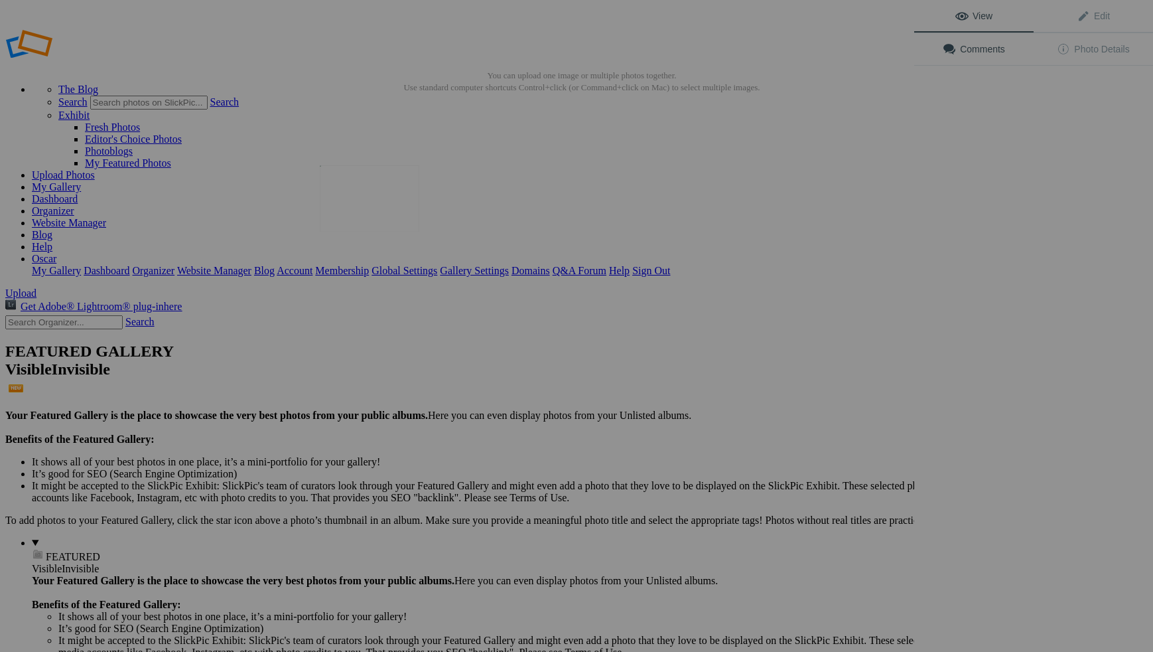
click at [369, 206] on img at bounding box center [370, 198] width 100 height 66
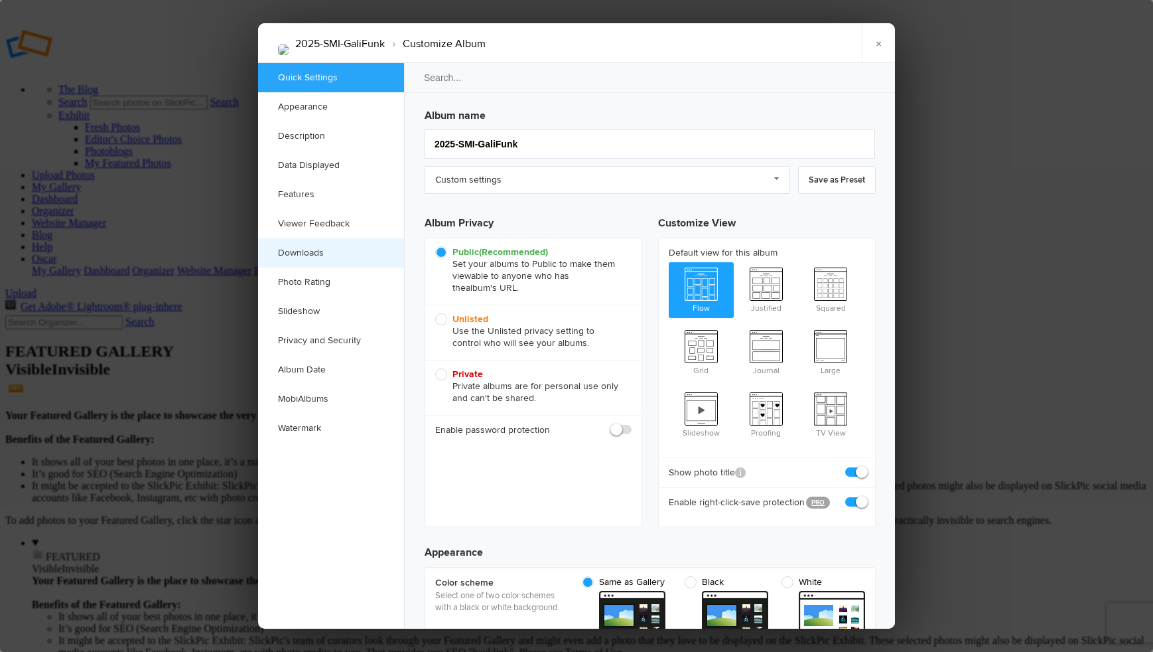
checkbox input "true"
click at [309, 423] on link "Watermark" at bounding box center [331, 427] width 146 height 29
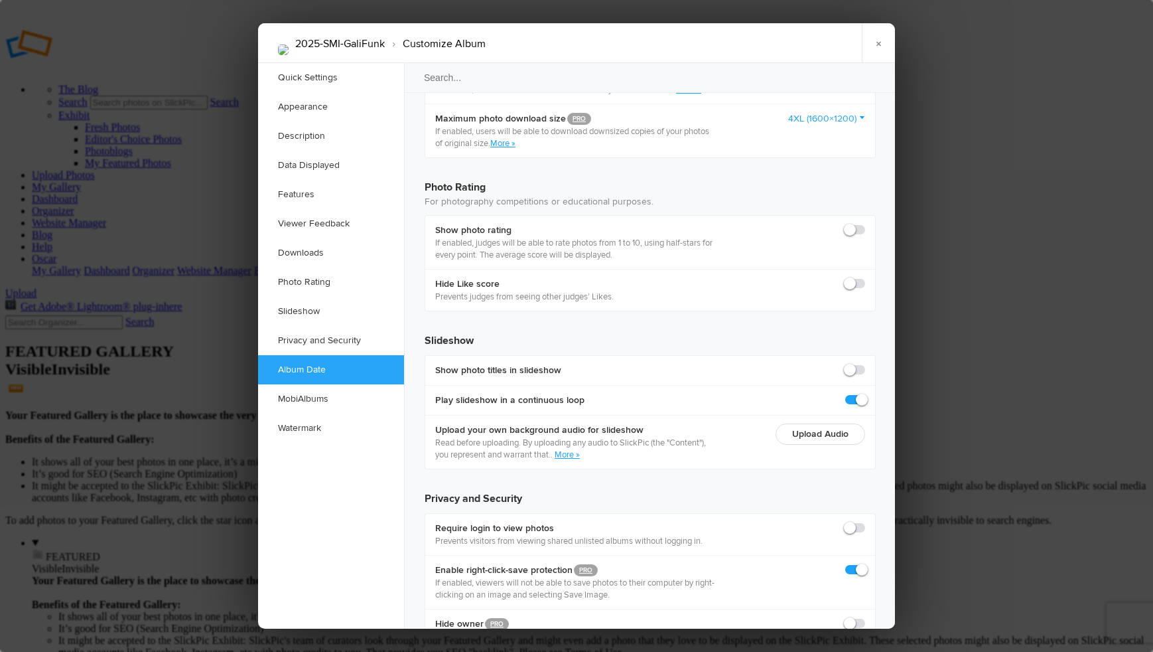
scroll to position [2804, 0]
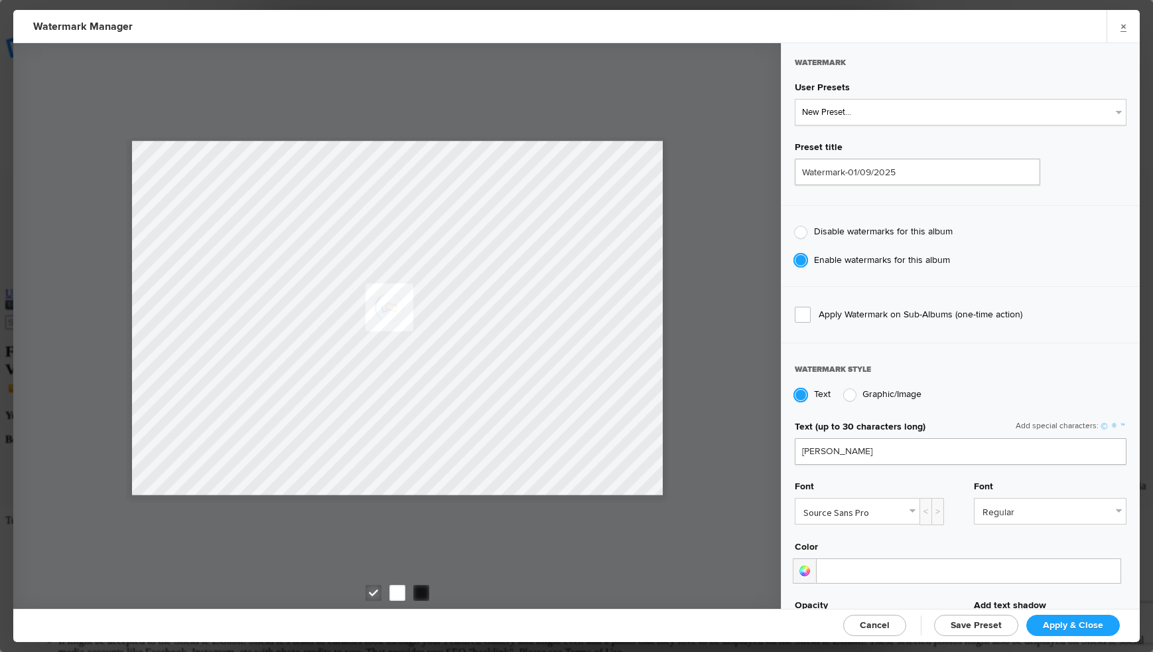
type input "Flint"
type input "0.47"
type input "19"
radio input "false"
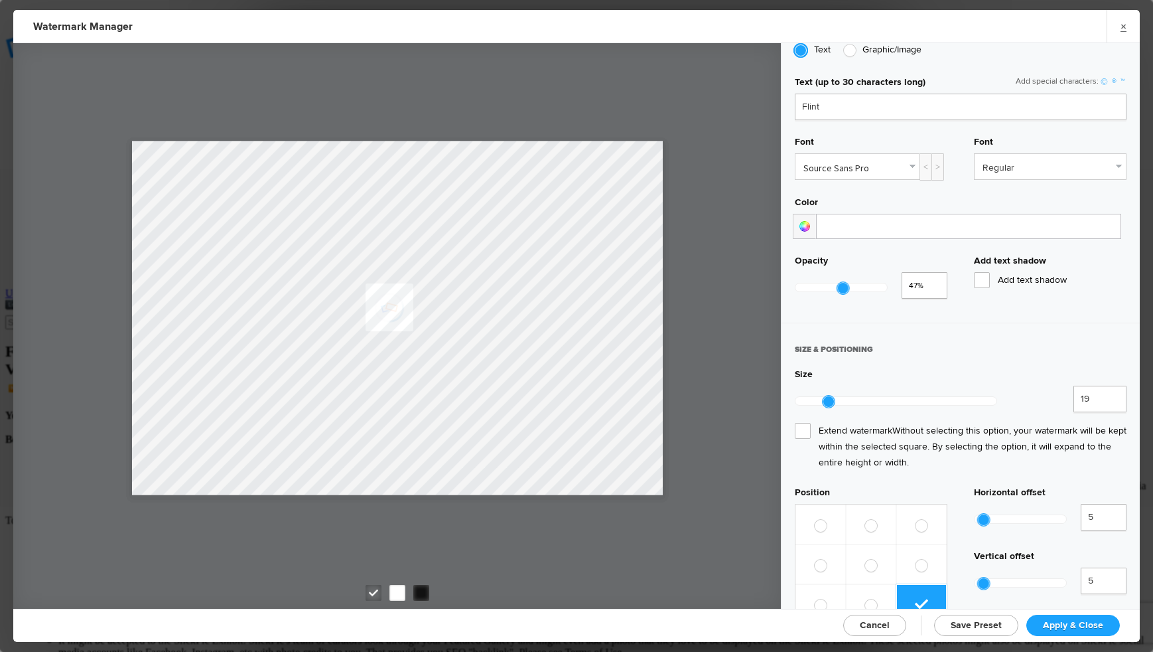
scroll to position [345, 0]
click at [1114, 395] on input "18" at bounding box center [1100, 398] width 53 height 27
click at [1114, 395] on input "17" at bounding box center [1100, 398] width 53 height 27
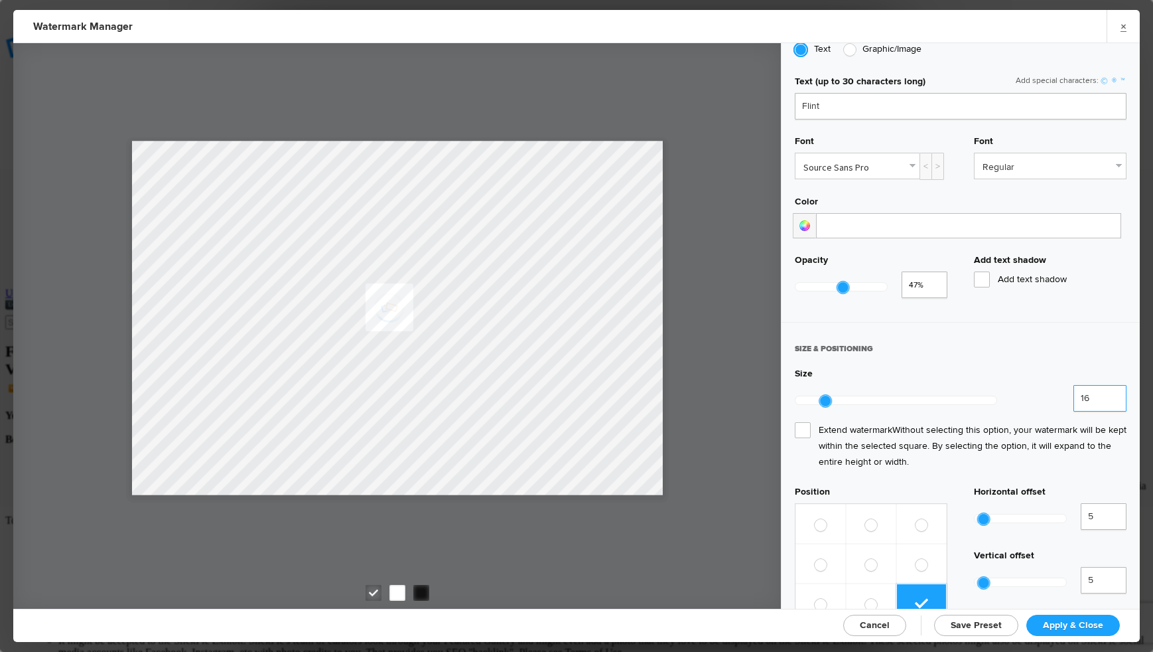
click at [1114, 395] on input "16" at bounding box center [1100, 398] width 53 height 27
click at [1114, 395] on input "15" at bounding box center [1100, 398] width 53 height 27
click at [1114, 395] on input "14" at bounding box center [1100, 398] width 53 height 27
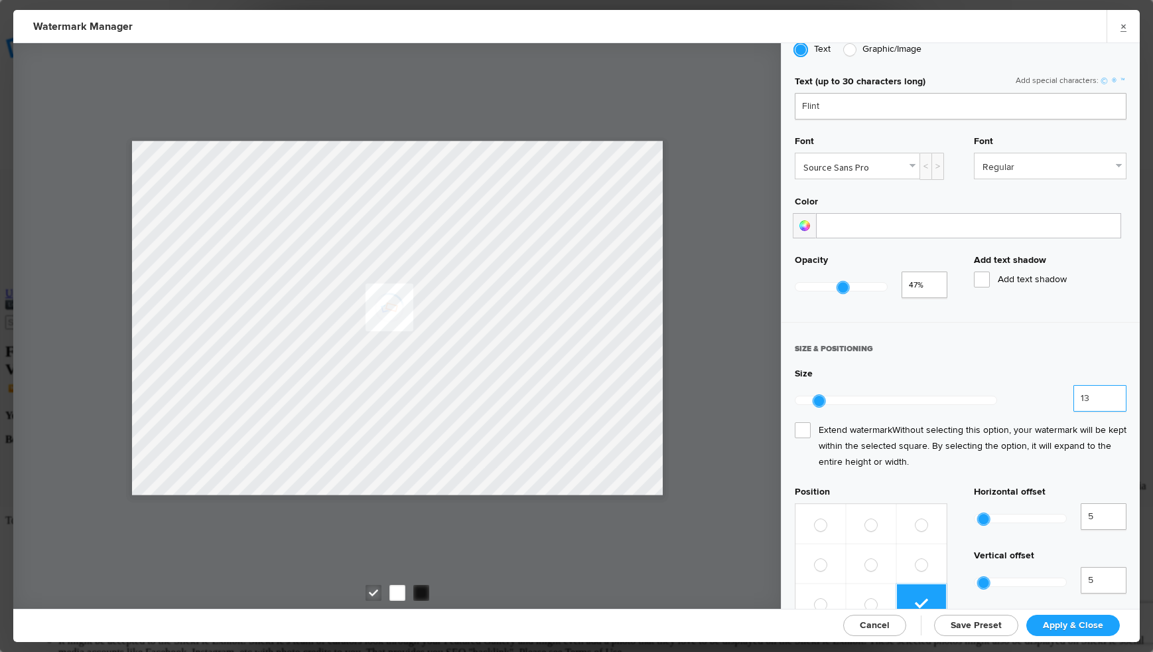
click at [1114, 395] on input "13" at bounding box center [1100, 398] width 53 height 27
click at [1114, 395] on input "12" at bounding box center [1100, 398] width 53 height 27
type input "13"
click at [1113, 388] on input "13" at bounding box center [1100, 398] width 53 height 27
click at [1076, 622] on span "Apply & Close" at bounding box center [1073, 624] width 60 height 11
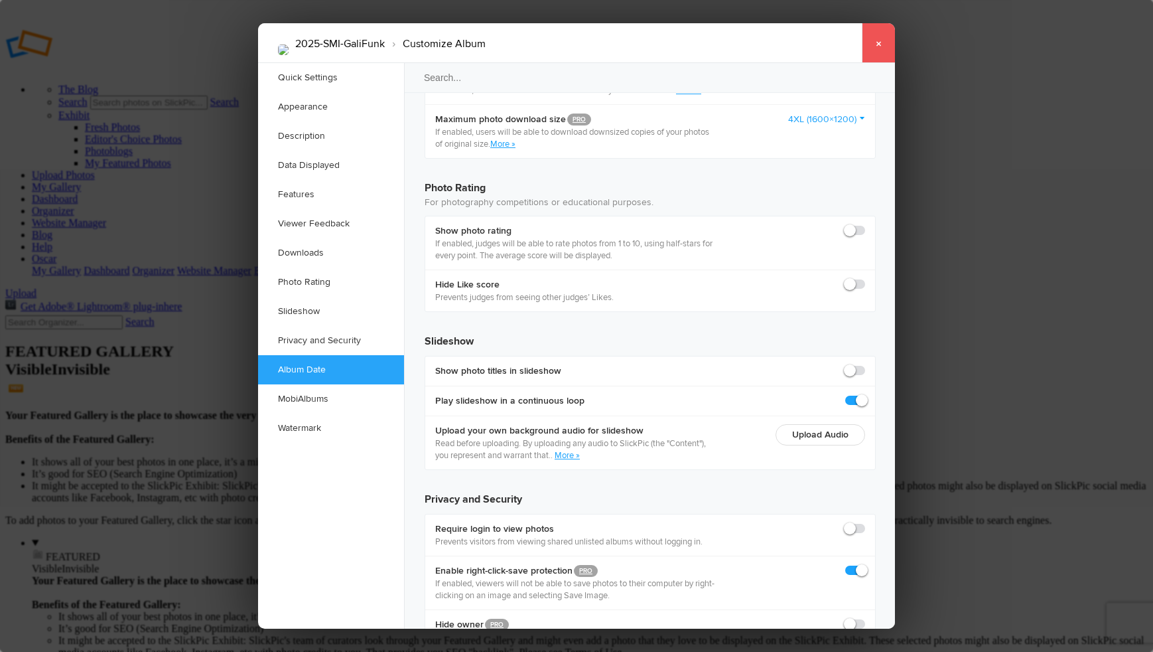
click at [878, 42] on link "×" at bounding box center [878, 43] width 33 height 40
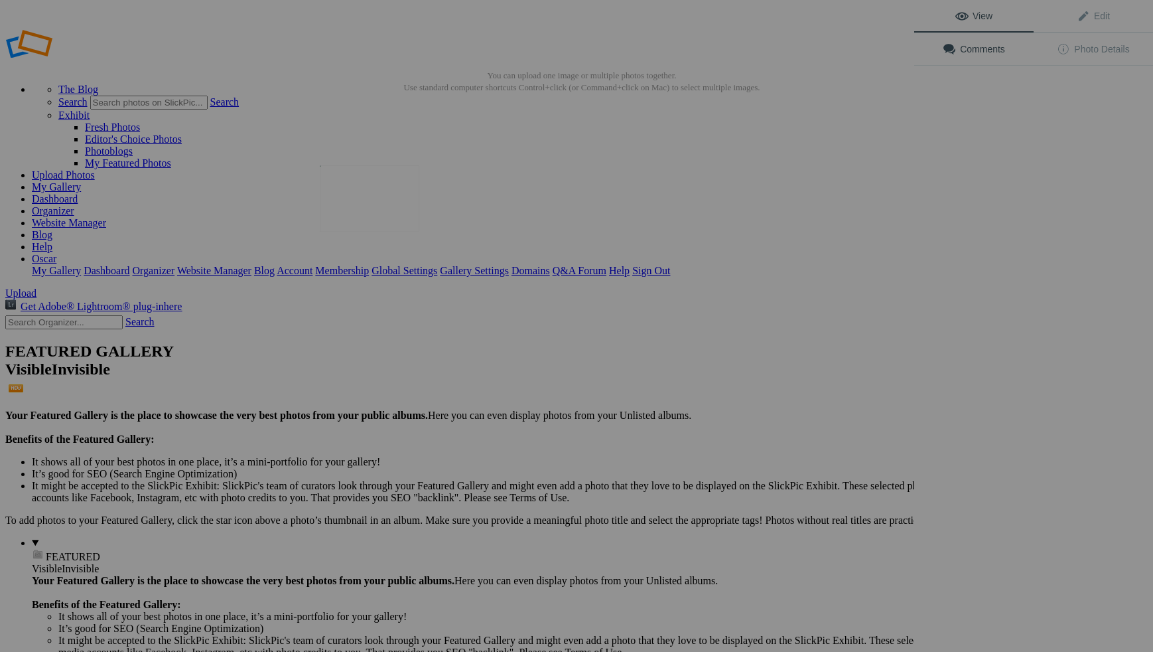
click at [379, 208] on img at bounding box center [370, 198] width 100 height 66
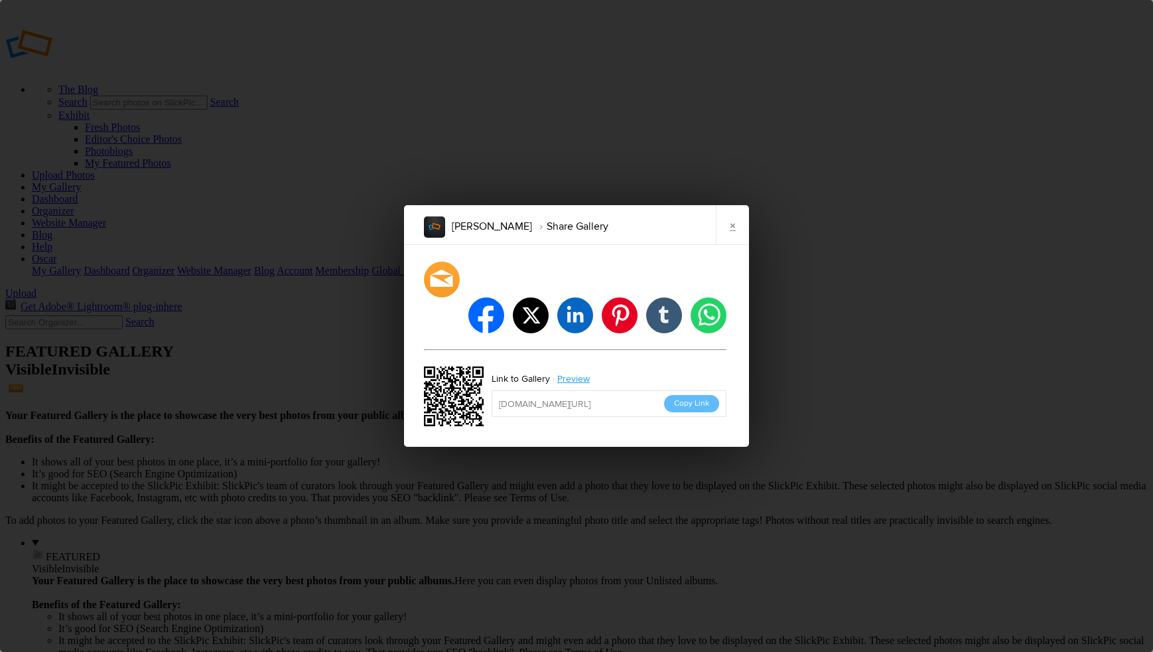
click at [636, 390] on input "https://slickpic.us/18244444jD3u" at bounding box center [609, 403] width 235 height 27
click at [734, 242] on link "×" at bounding box center [732, 225] width 33 height 40
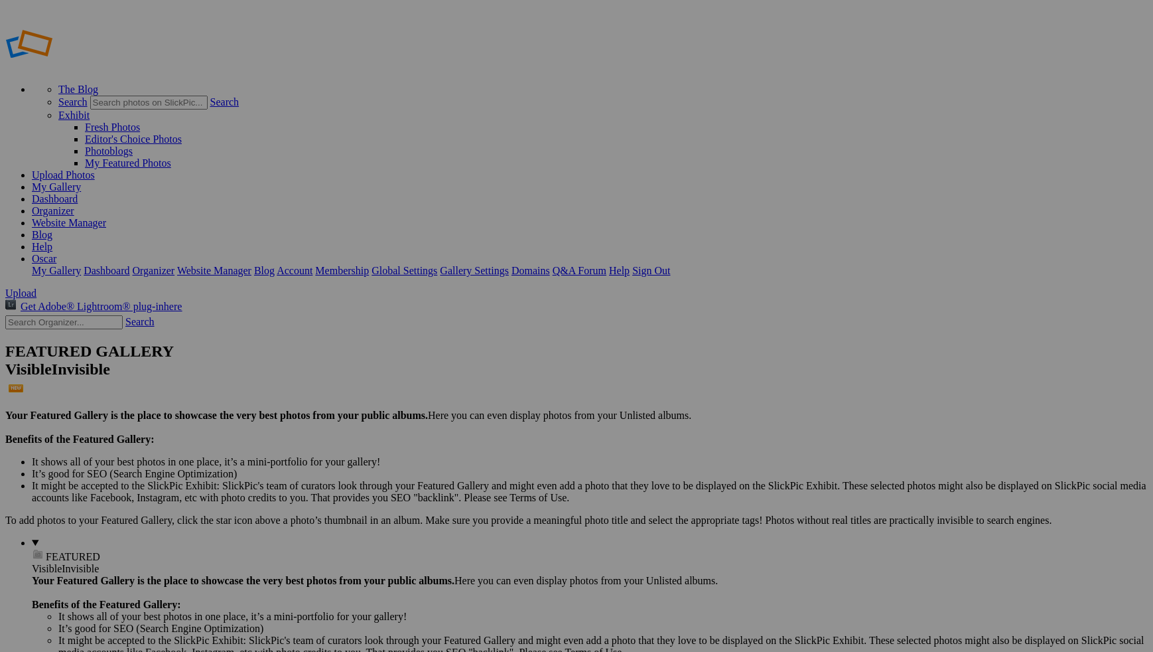
click at [509, 265] on link "Gallery Settings" at bounding box center [474, 270] width 69 height 11
click at [468, 387] on span "Close" at bounding box center [456, 389] width 24 height 11
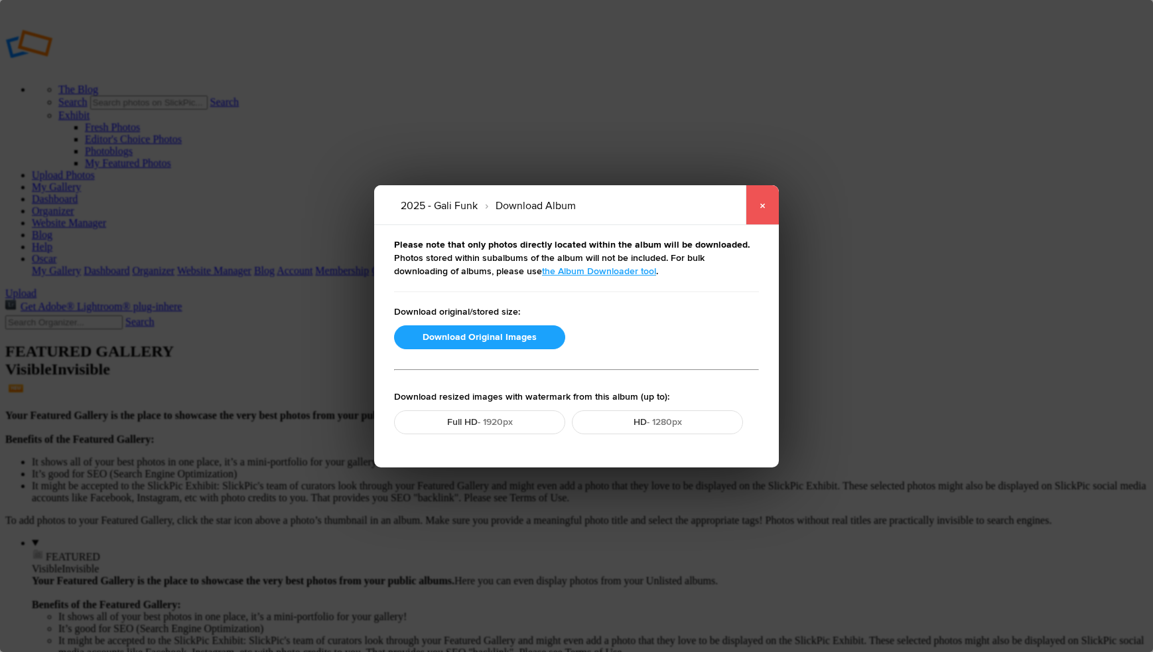
click at [762, 205] on link "×" at bounding box center [762, 205] width 33 height 40
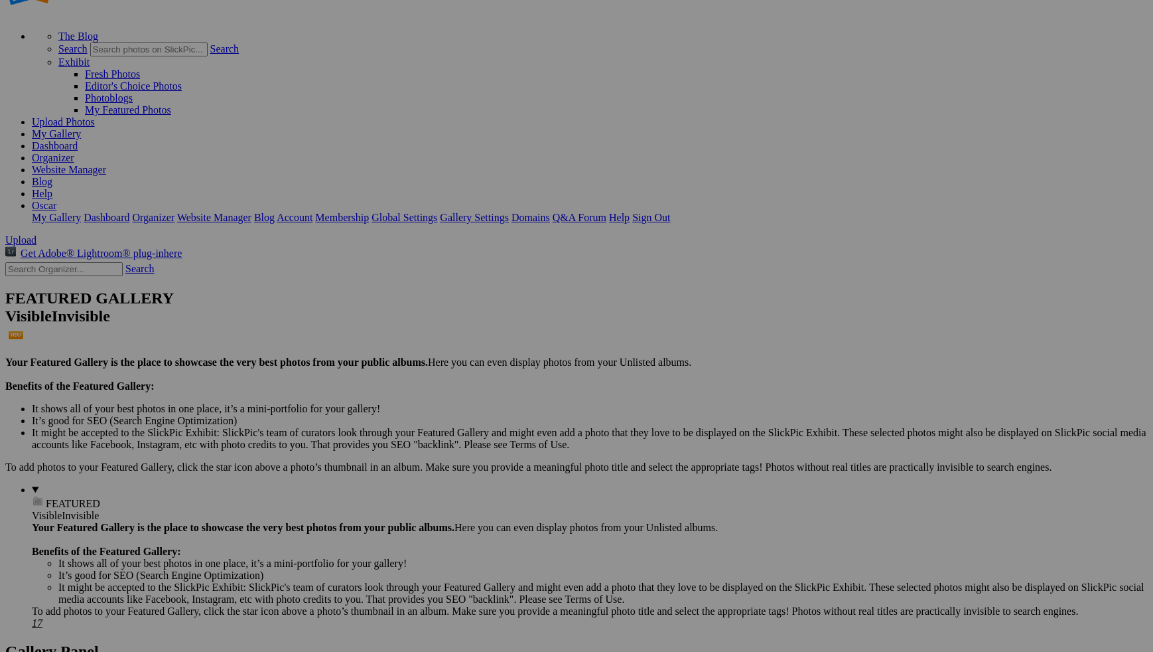
scroll to position [52, 0]
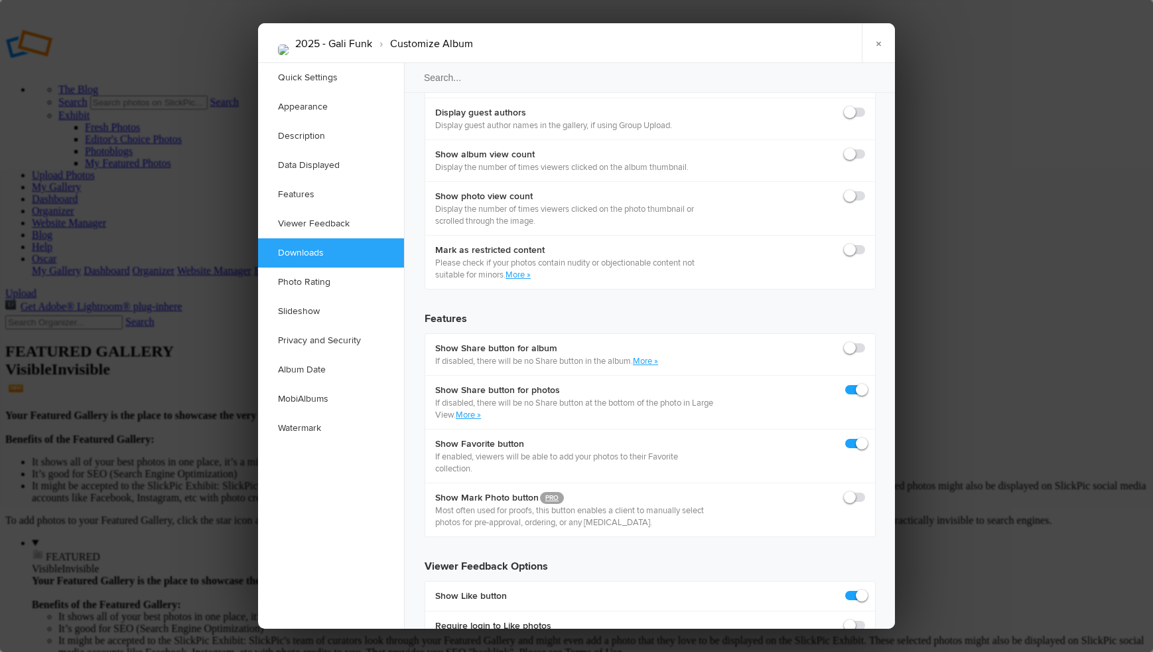
scroll to position [2034, 0]
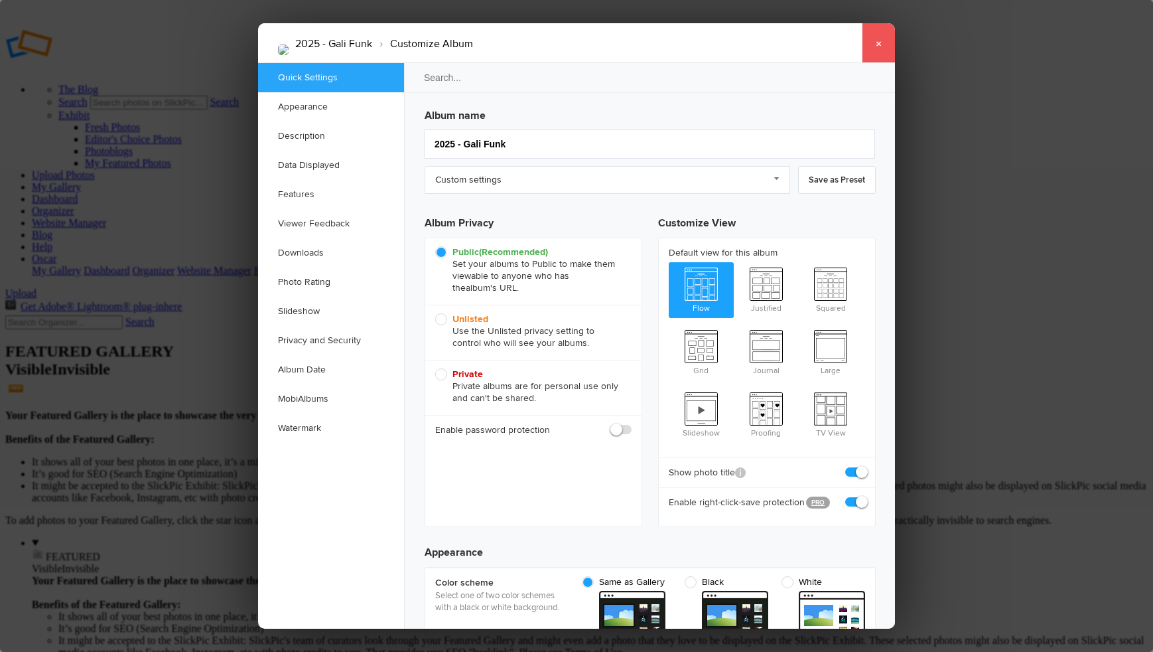
click at [879, 42] on link "×" at bounding box center [878, 43] width 33 height 40
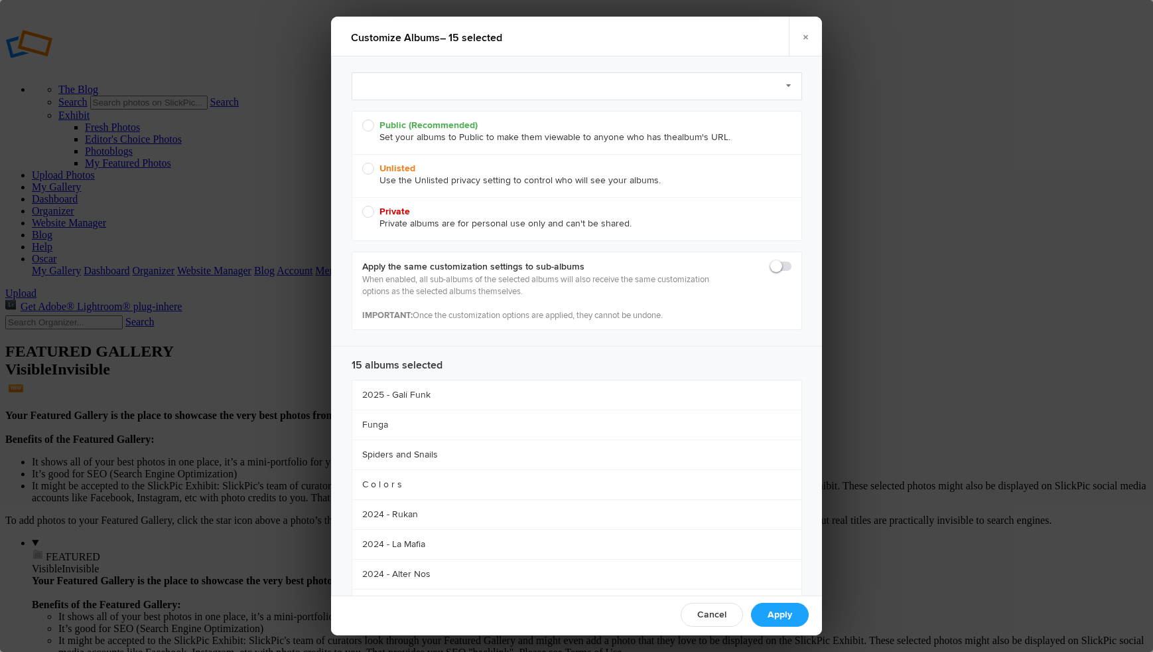
radio input "true"
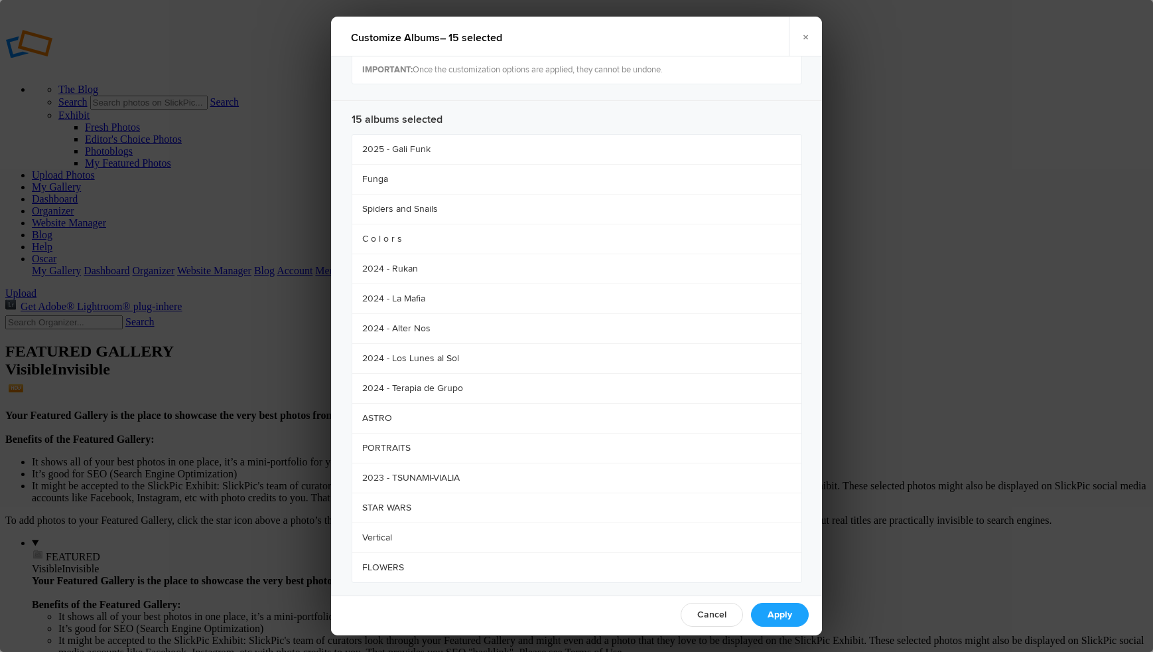
scroll to position [246, 0]
click at [720, 615] on link "Cancel" at bounding box center [712, 615] width 62 height 24
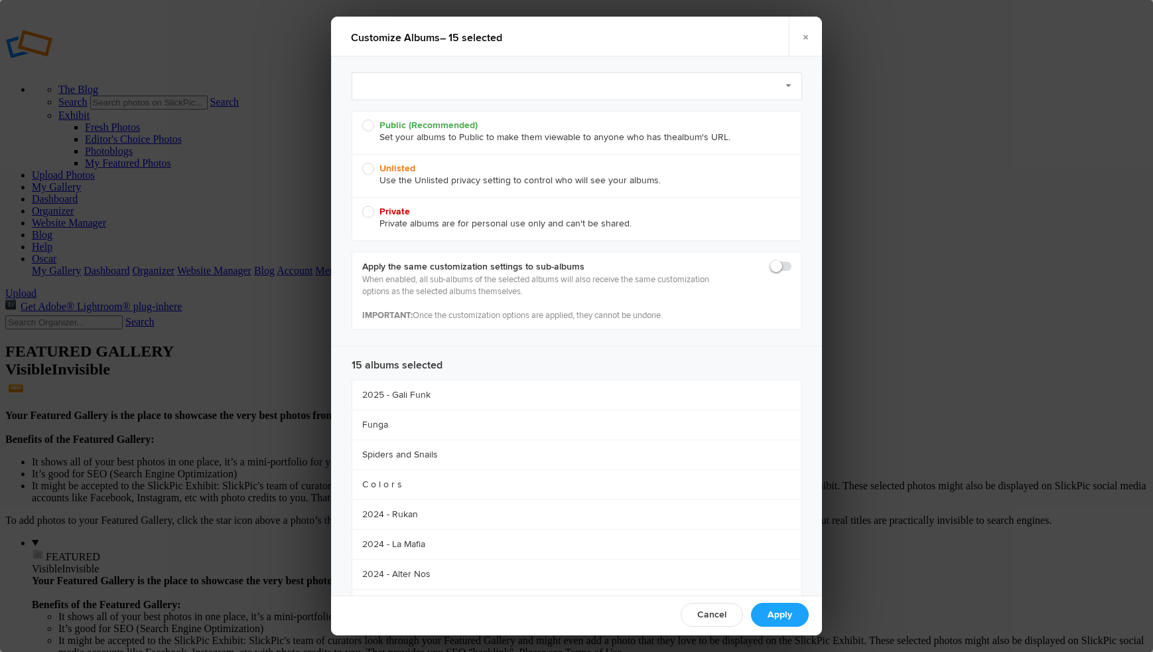
radio input "true"
click at [370, 125] on span "Public (Recommended) Set your albums to Public to make them viewable to anyone …" at bounding box center [573, 131] width 423 height 24
click at [362, 119] on input "Public (Recommended) Set your albums to Public to make them viewable to anyone …" at bounding box center [362, 119] width 1 height 1
radio input "true"
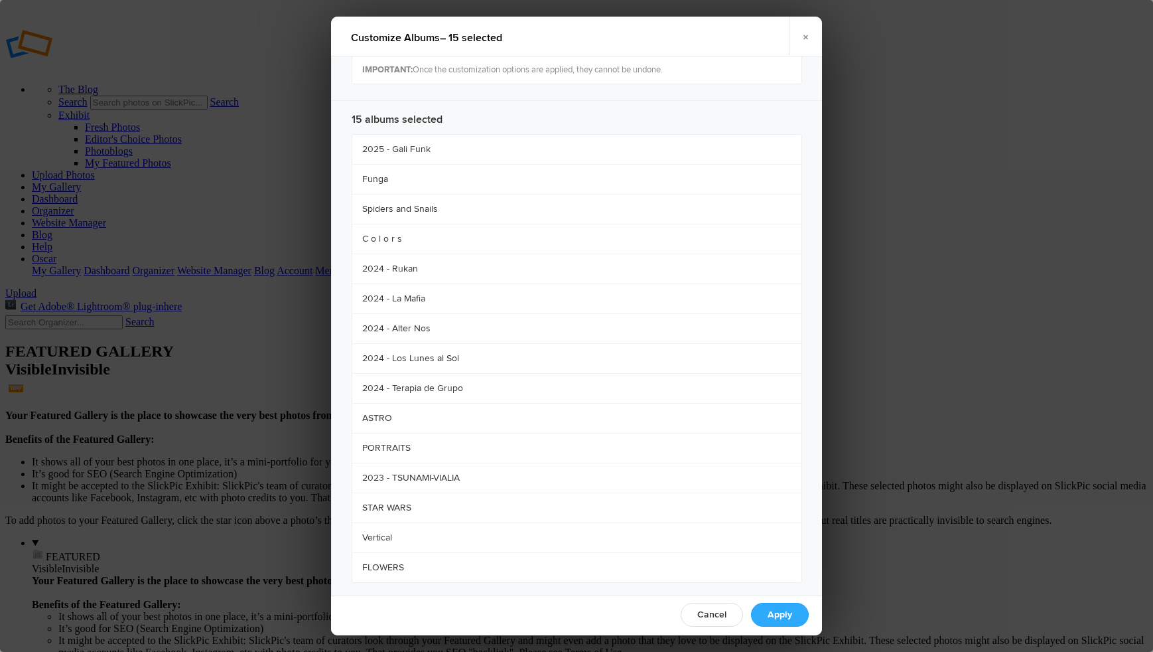
click at [780, 614] on link "Apply" at bounding box center [780, 615] width 58 height 24
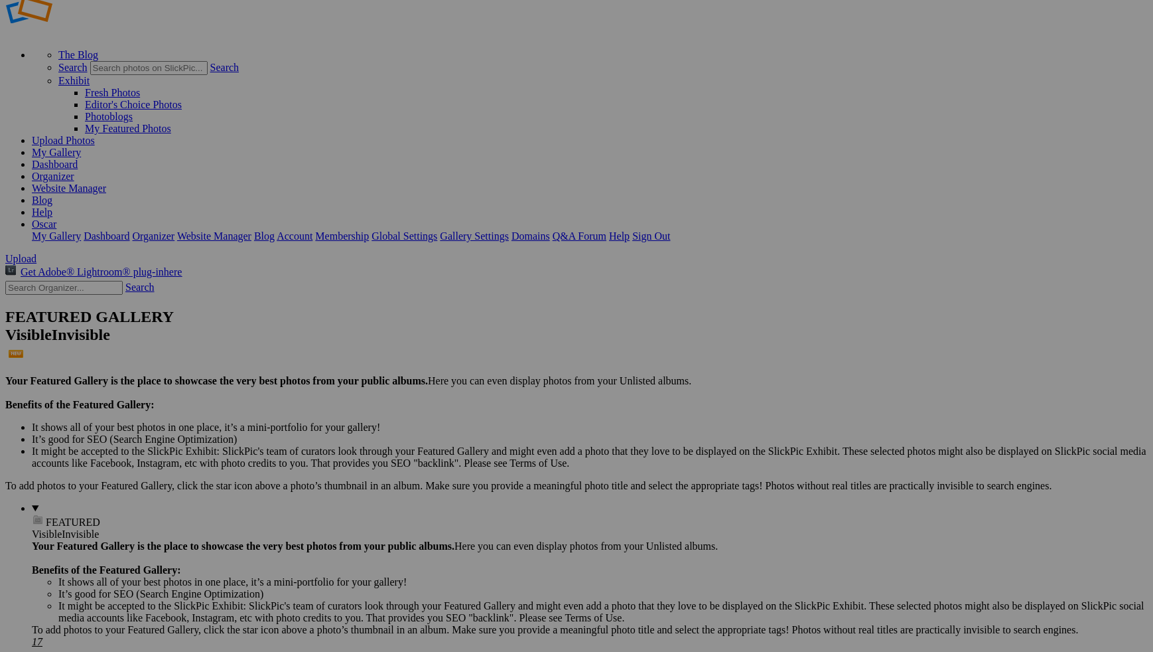
scroll to position [46, 0]
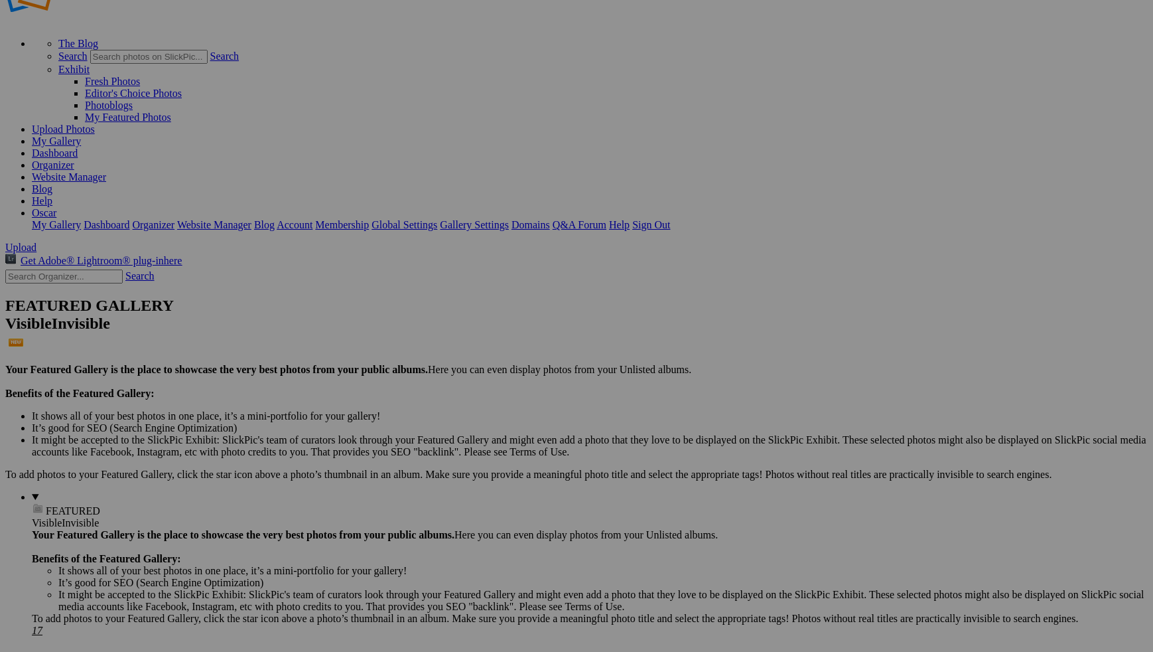
click at [468, 386] on span "Close" at bounding box center [456, 389] width 24 height 11
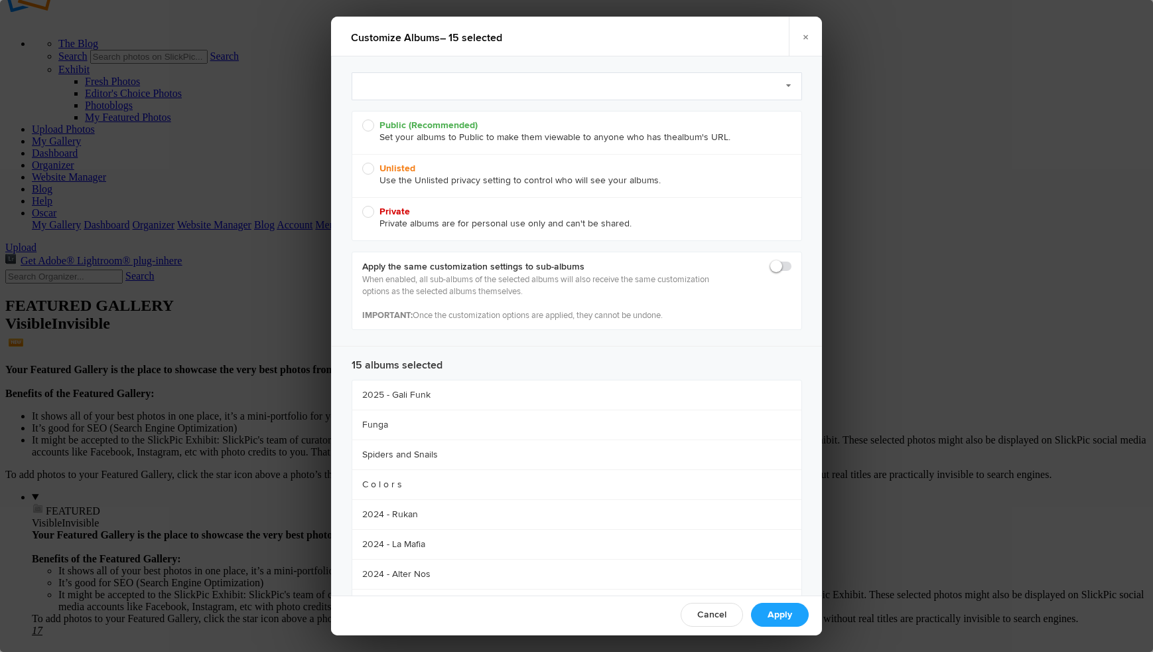
radio input "true"
click at [369, 127] on span "Public (Recommended) Set your albums to Public to make them viewable to anyone …" at bounding box center [573, 131] width 423 height 24
click at [362, 119] on input "Public (Recommended) Set your albums to Public to make them viewable to anyone …" at bounding box center [362, 119] width 1 height 1
radio input "true"
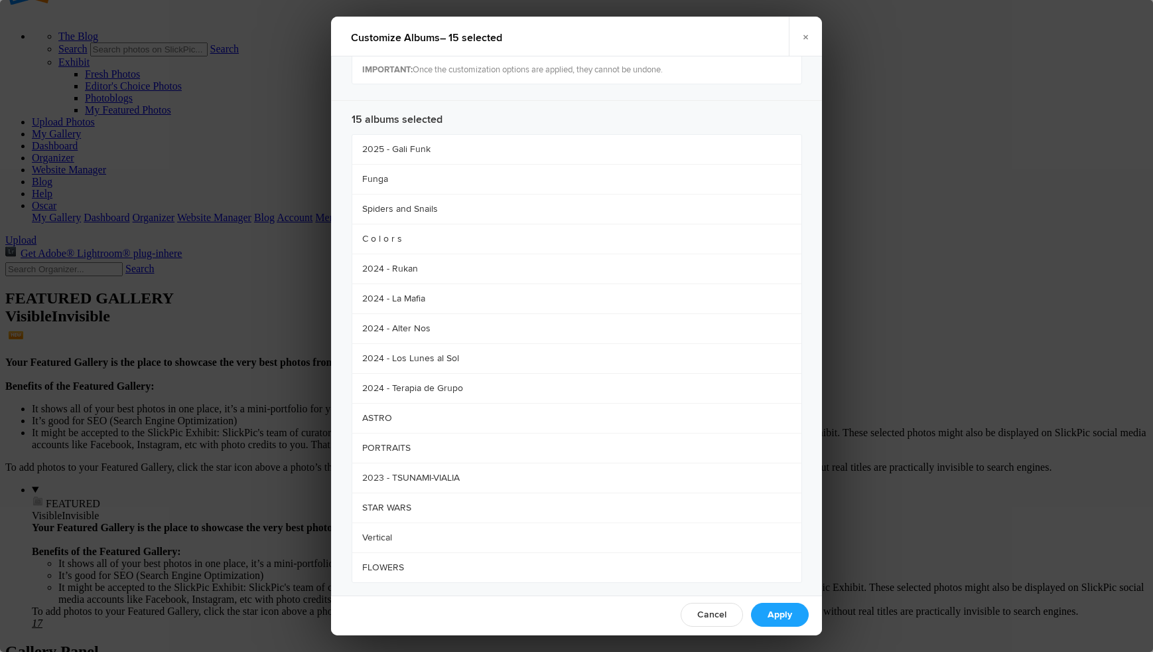
scroll to position [52, 0]
click at [780, 610] on link "Apply" at bounding box center [780, 615] width 58 height 24
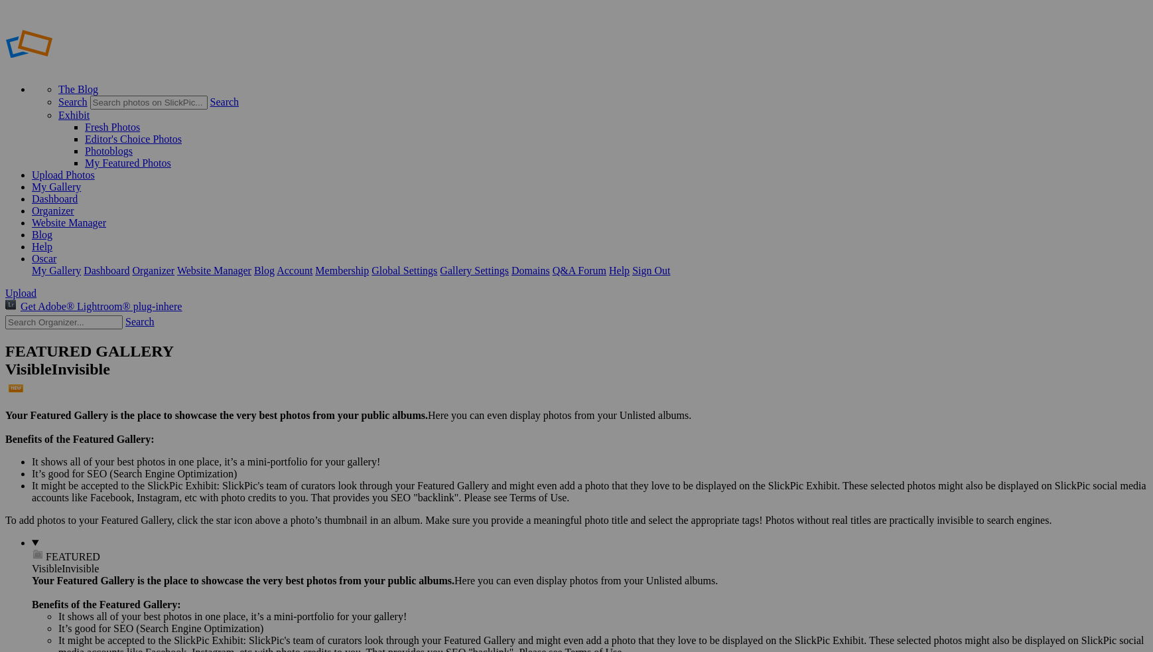
scroll to position [52, 0]
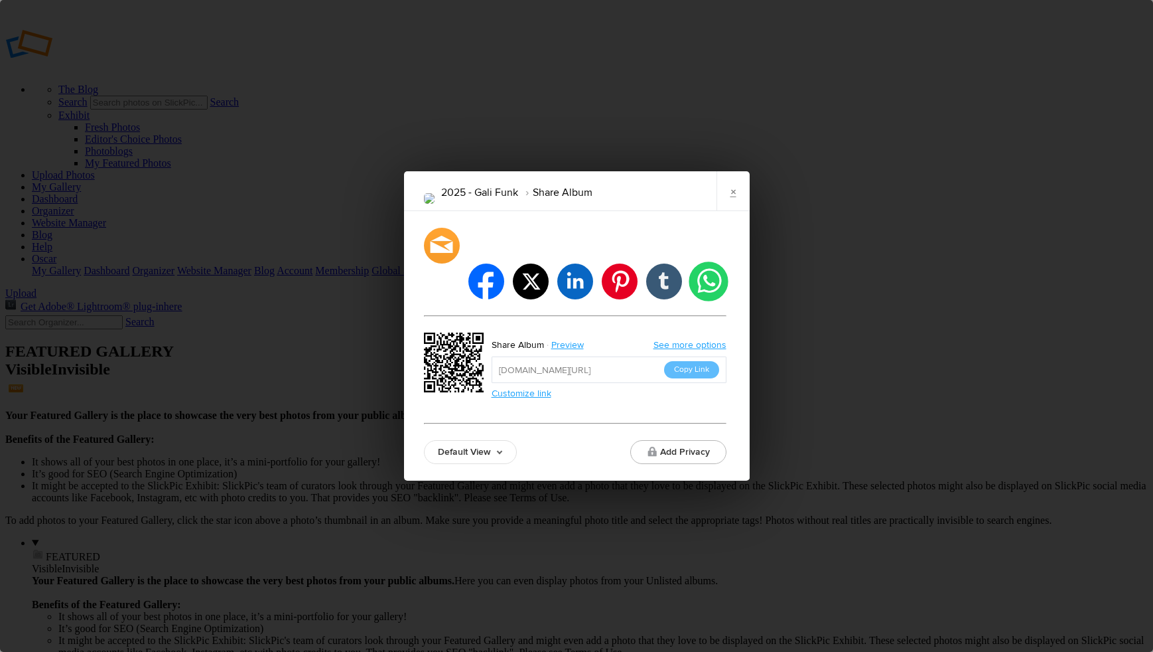
click at [712, 261] on li "whatsapp" at bounding box center [708, 280] width 39 height 39
click at [736, 208] on link "×" at bounding box center [733, 191] width 33 height 40
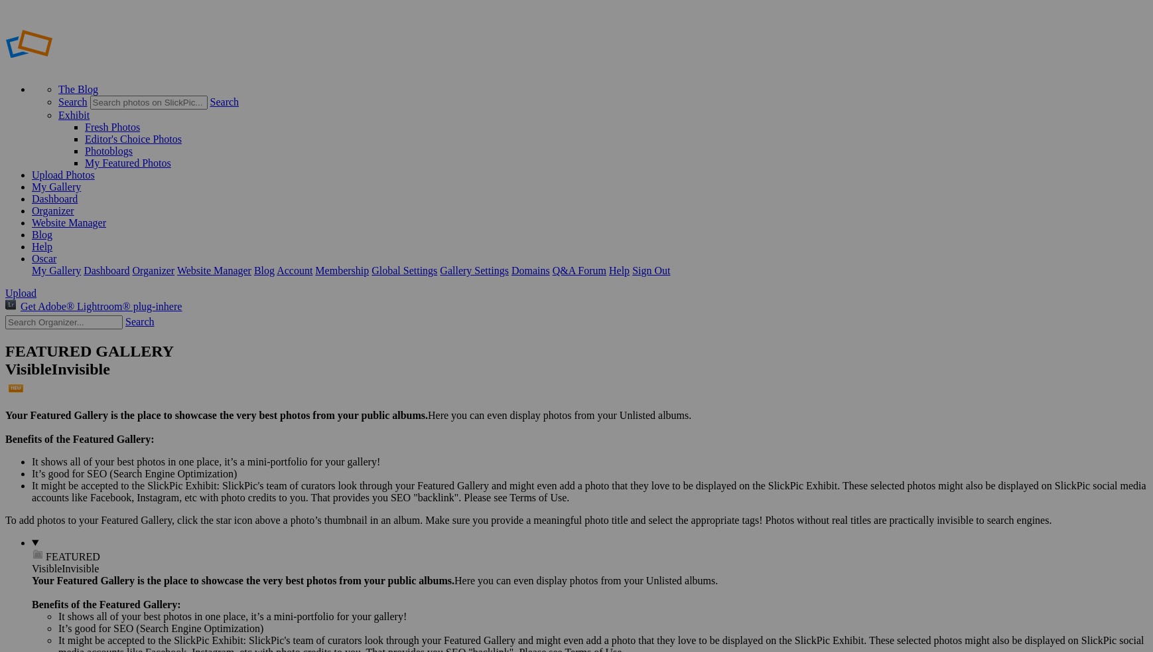
click at [81, 181] on link "My Gallery" at bounding box center [56, 186] width 49 height 11
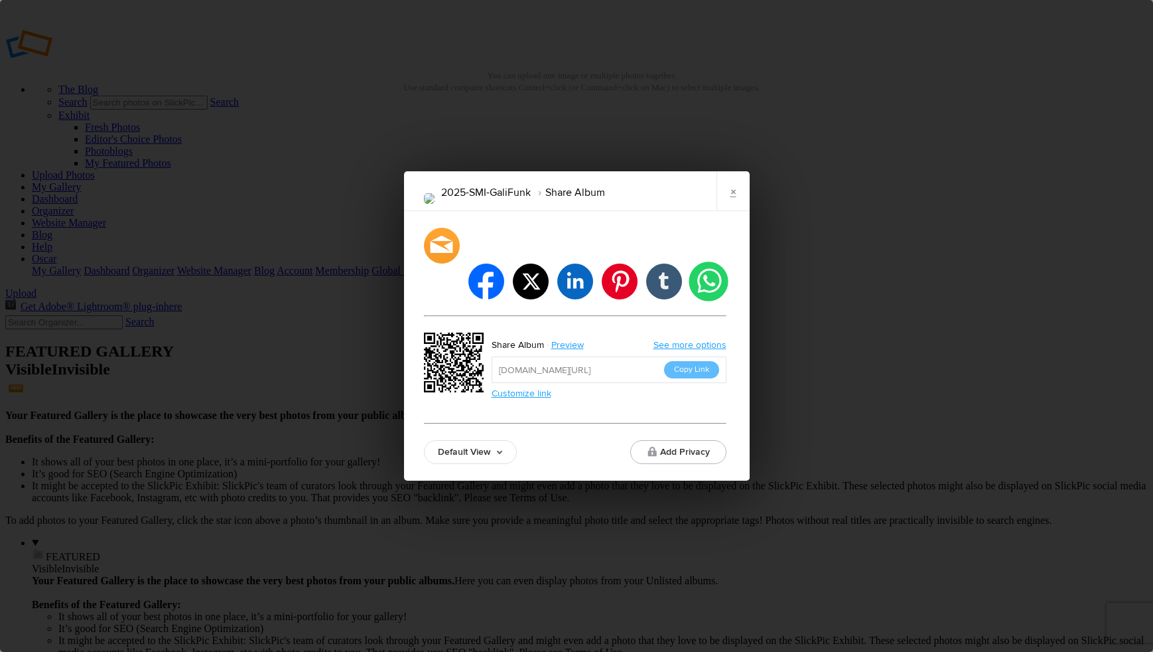
click at [706, 263] on li "whatsapp" at bounding box center [708, 280] width 39 height 39
